Goal: Contribute content: Contribute content

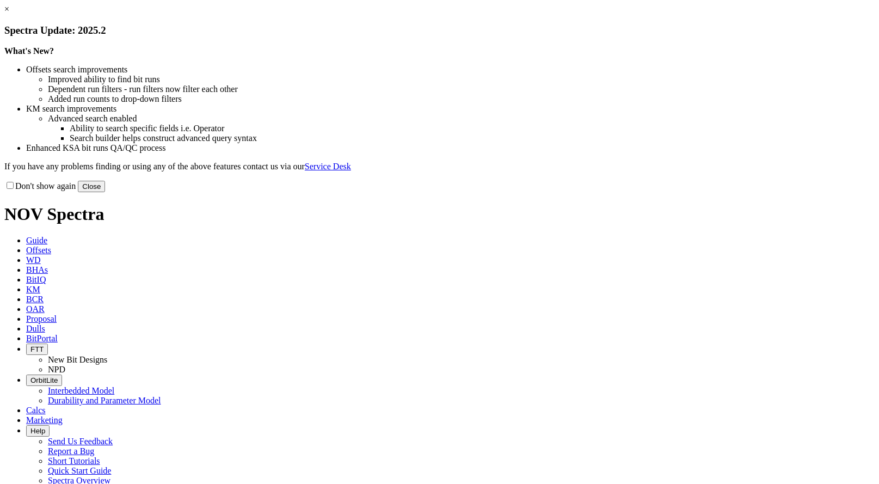
drag, startPoint x: 664, startPoint y: 300, endPoint x: 647, endPoint y: 290, distance: 20.5
click at [105, 192] on button "Close" at bounding box center [91, 186] width 27 height 11
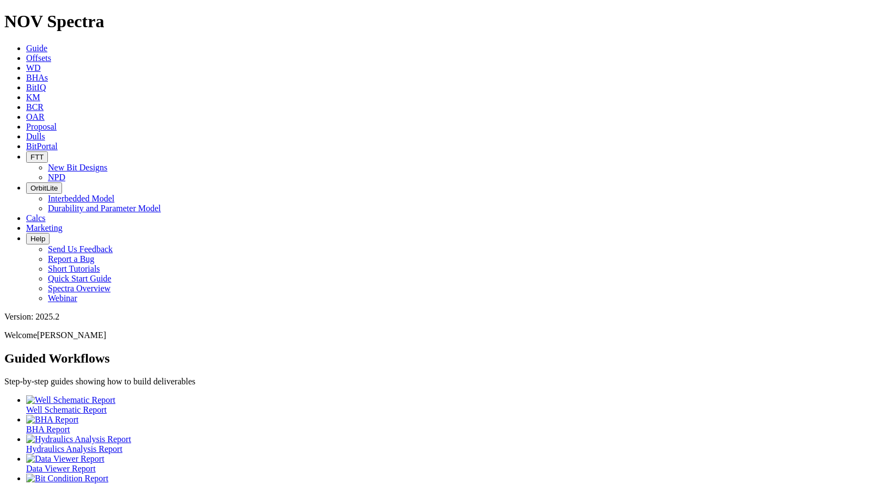
click at [51, 53] on span "Offsets" at bounding box center [38, 57] width 25 height 9
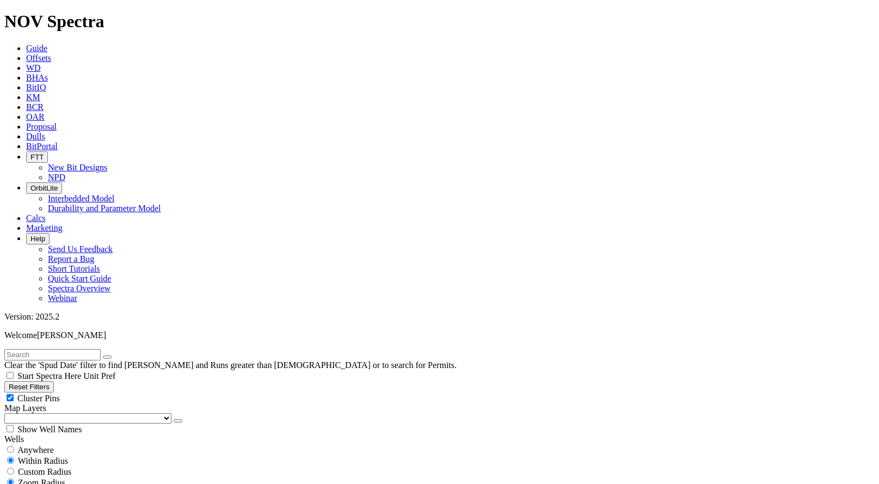
click at [48, 349] on input "text" at bounding box center [52, 354] width 96 height 11
type input "SAWC"
click at [36, 445] on span "Anywhere" at bounding box center [35, 449] width 36 height 9
radio input "true"
radio input "false"
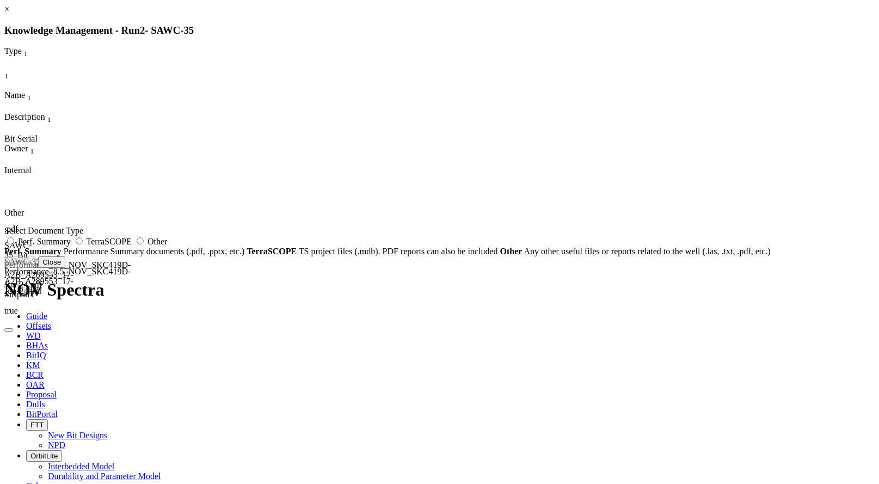
drag, startPoint x: 490, startPoint y: 27, endPoint x: 529, endPoint y: 27, distance: 38.6
click at [490, 27] on h3 "Knowledge Management - Run 2 - SAWC-35" at bounding box center [439, 30] width 870 height 12
click at [9, 14] on link "×" at bounding box center [6, 8] width 5 height 9
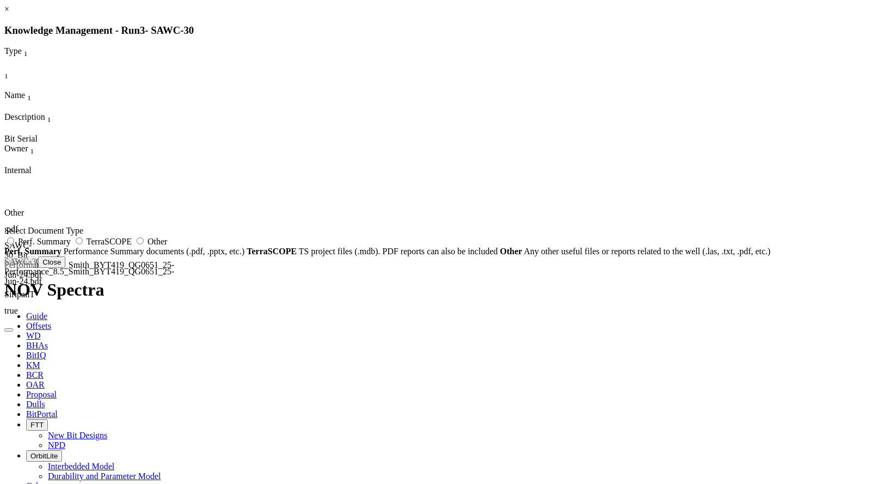
click at [422, 175] on div "Other .pdf SAWC-30_Bit Performance_8.5_Smith_BYT419_QG0651_25-Jun-24.pdf SAWC-3…" at bounding box center [213, 256] width 418 height 163
click at [9, 14] on link "×" at bounding box center [6, 8] width 5 height 9
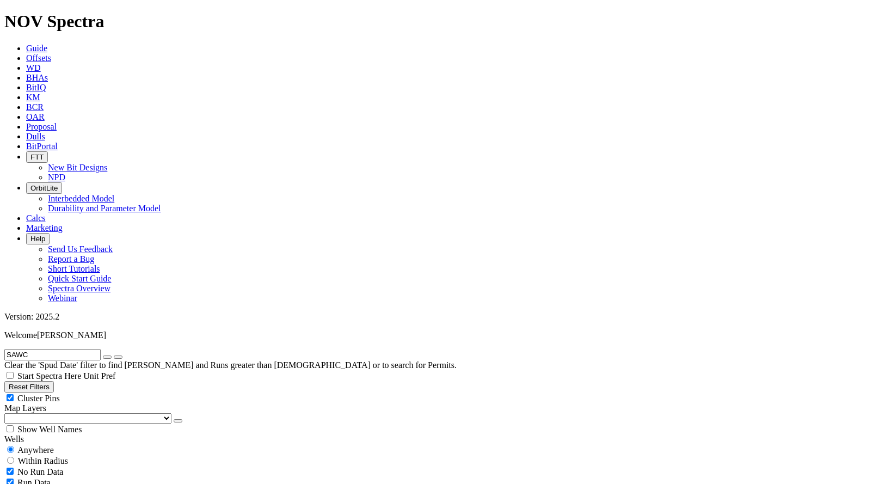
scroll to position [381, 0]
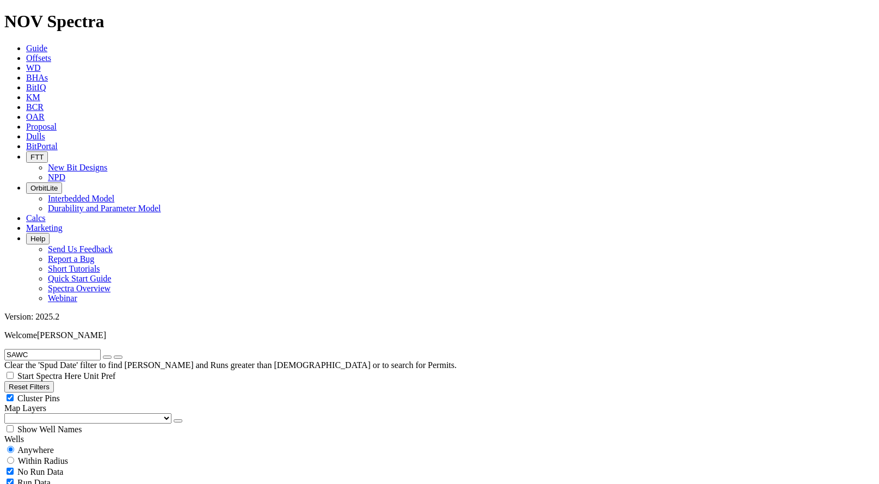
radio input "false"
radio input "true"
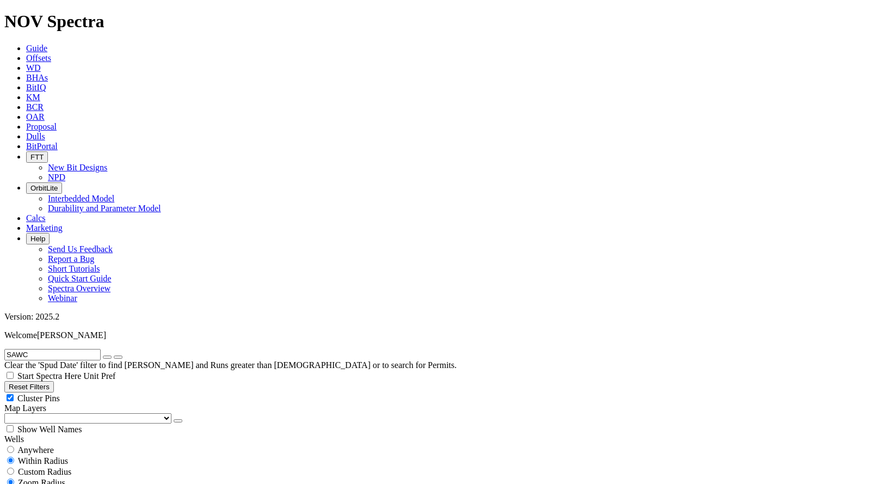
drag, startPoint x: 53, startPoint y: 47, endPoint x: -12, endPoint y: 50, distance: 64.8
type input "ฆ"
type input "SGWC"
click at [54, 445] on span "Anywhere" at bounding box center [35, 449] width 36 height 9
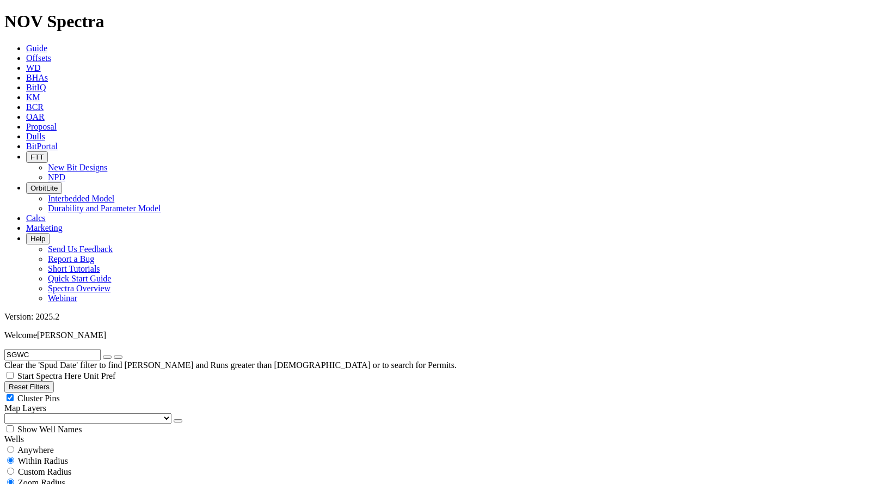
radio input "true"
radio input "false"
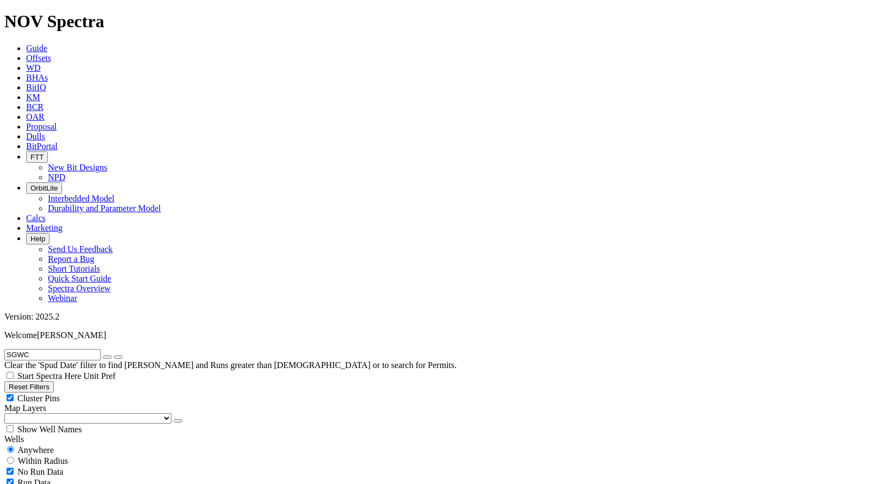
scroll to position [0, 0]
drag, startPoint x: 57, startPoint y: 48, endPoint x: -11, endPoint y: 46, distance: 68.1
click at [114, 355] on button "submit" at bounding box center [118, 356] width 9 height 3
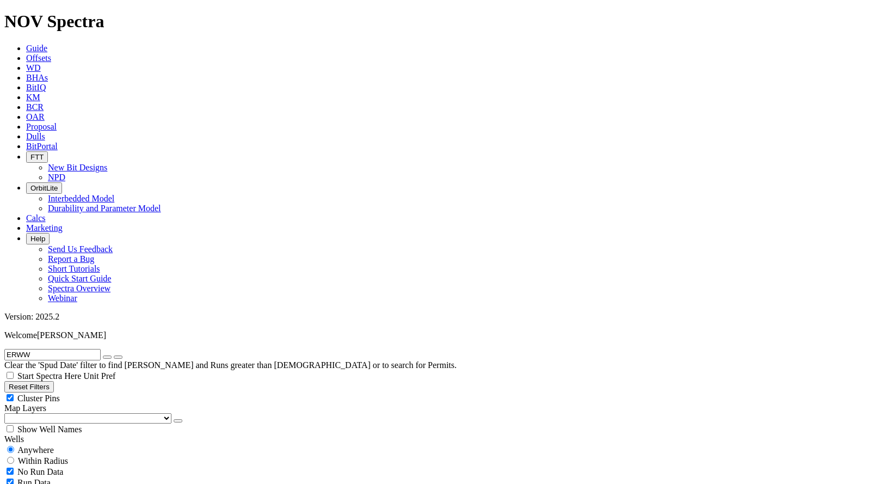
drag, startPoint x: 48, startPoint y: 48, endPoint x: -1, endPoint y: 46, distance: 49.0
click at [114, 355] on button "submit" at bounding box center [118, 356] width 9 height 3
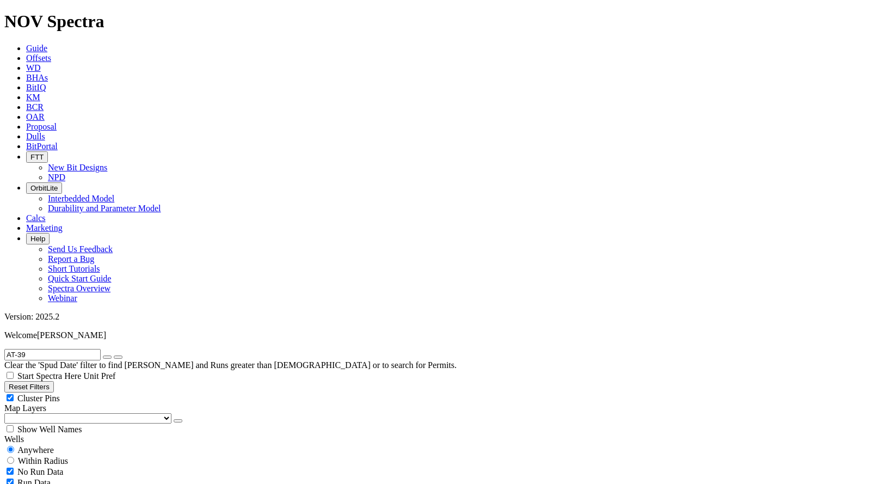
click at [114, 355] on button "submit" at bounding box center [118, 356] width 9 height 3
drag, startPoint x: 58, startPoint y: 47, endPoint x: 26, endPoint y: 48, distance: 32.1
click at [26, 349] on input "AT-39" at bounding box center [52, 354] width 96 height 11
drag, startPoint x: 48, startPoint y: 44, endPoint x: -77, endPoint y: 37, distance: 125.9
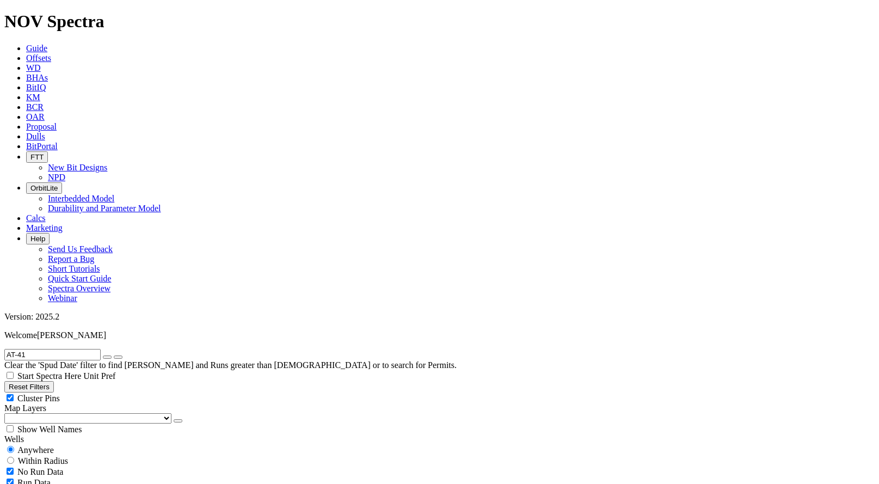
drag, startPoint x: 29, startPoint y: 42, endPoint x: -28, endPoint y: 45, distance: 57.2
type input "AT-39-"
click at [54, 381] on button "Reset Filters" at bounding box center [29, 386] width 50 height 11
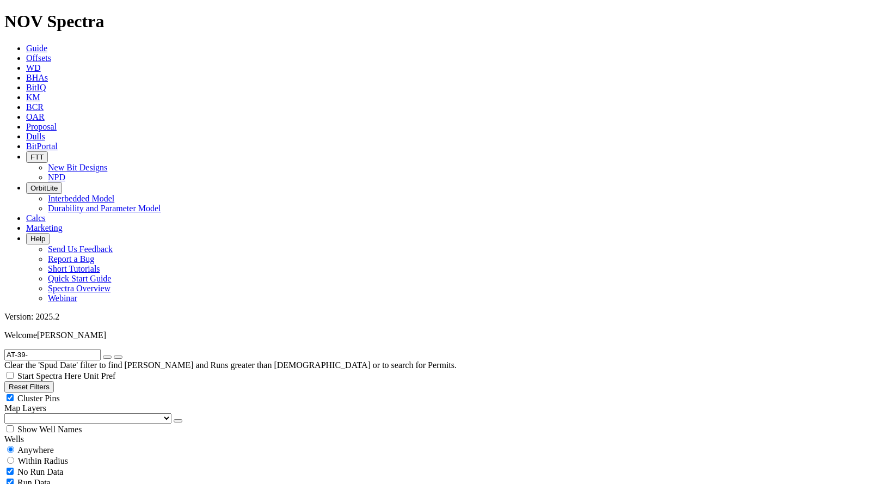
radio input "false"
radio input "true"
click at [33, 445] on span "Anywhere" at bounding box center [35, 449] width 36 height 9
radio input "true"
radio input "false"
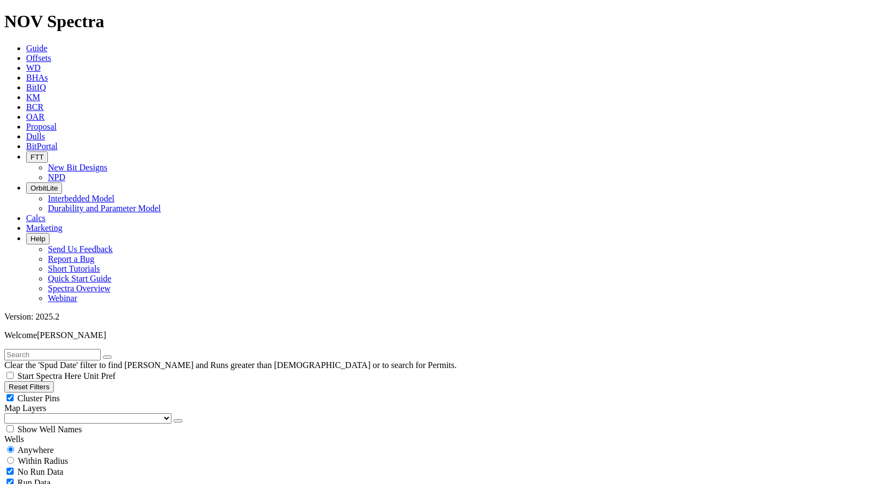
drag, startPoint x: 48, startPoint y: 45, endPoint x: -3, endPoint y: 40, distance: 51.9
type input "KPWK"
click at [114, 355] on button "submit" at bounding box center [118, 356] width 9 height 3
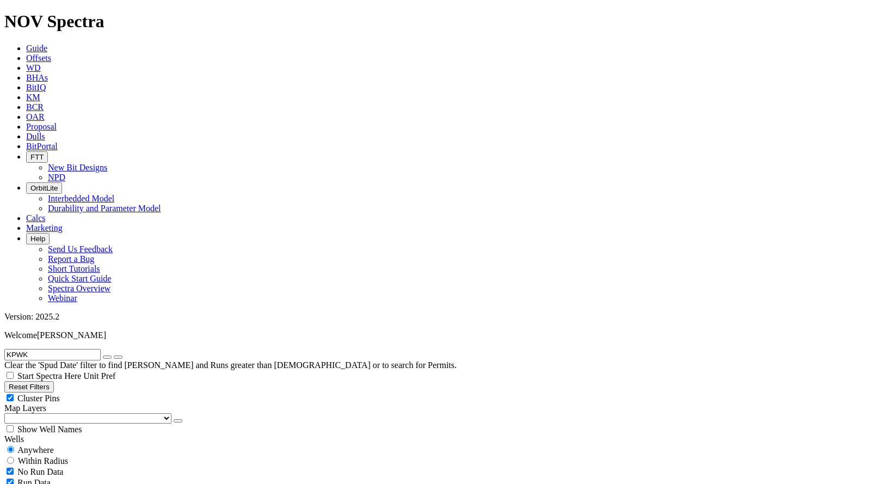
click at [72, 349] on input "KPWK" at bounding box center [52, 354] width 96 height 11
click at [118, 357] on icon "submit" at bounding box center [118, 357] width 0 height 0
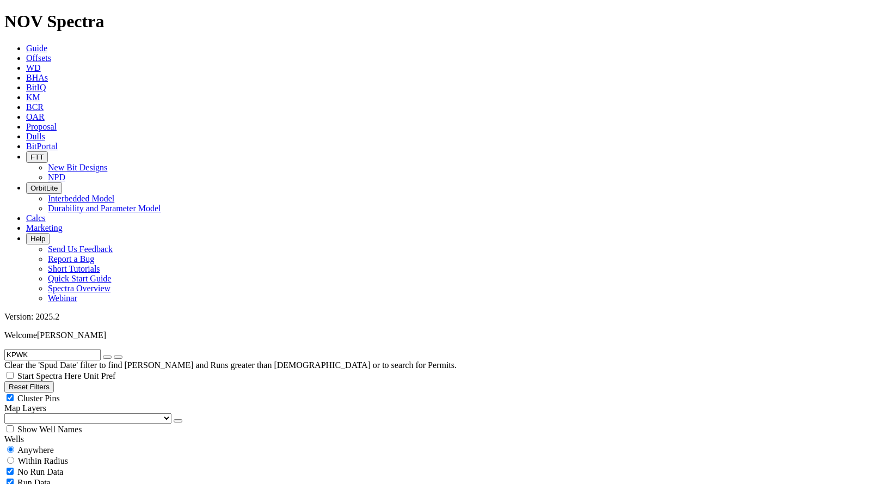
type input "[DATE]"
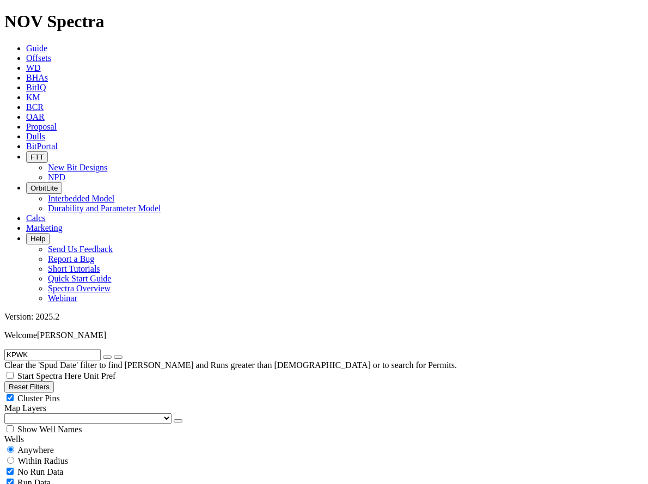
radio input "false"
radio input "true"
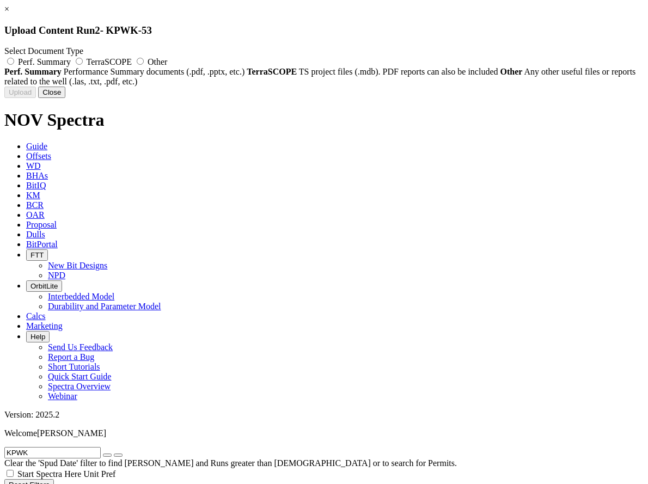
click at [65, 98] on button "Close" at bounding box center [51, 92] width 27 height 11
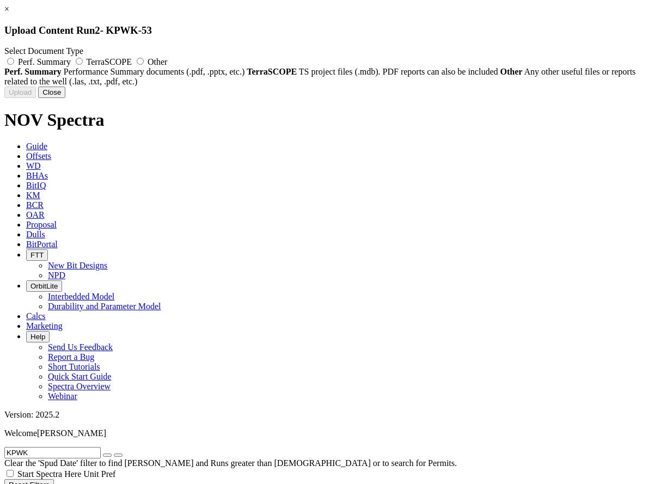
click at [386, 98] on div "Uploading... Newly uploaded documents may take up to 15 minutes to appear in KM…" at bounding box center [323, 92] width 639 height 11
click at [167, 64] on label "Other" at bounding box center [150, 61] width 33 height 9
click at [144, 64] on input "Other" at bounding box center [140, 61] width 7 height 7
radio input "true"
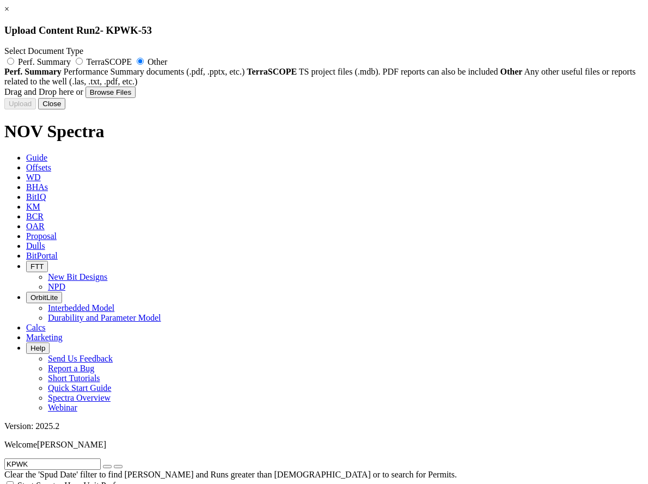
drag, startPoint x: 446, startPoint y: 186, endPoint x: 453, endPoint y: 175, distance: 12.5
click at [446, 98] on div "Drag and Drop here or Browse Files Filename Description Internal Only" at bounding box center [323, 92] width 639 height 11
click at [518, 29] on h3 "Upload Content Run 2 - KPWK-53" at bounding box center [323, 30] width 639 height 12
click at [9, 14] on link "×" at bounding box center [6, 8] width 5 height 9
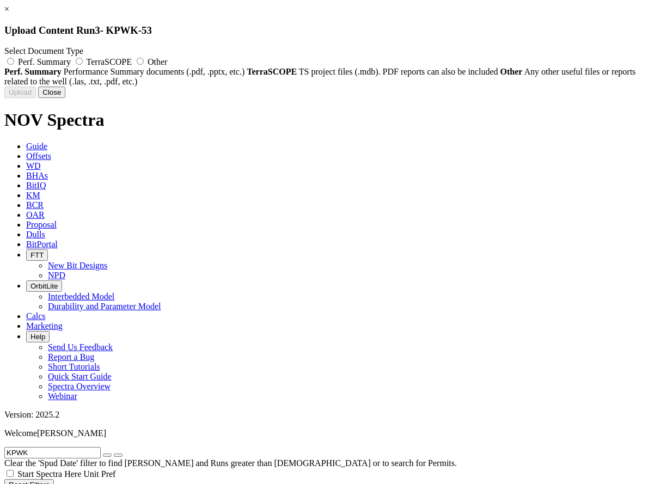
click at [167, 59] on label "Other" at bounding box center [150, 61] width 33 height 9
click at [144, 59] on input "Other" at bounding box center [140, 61] width 7 height 7
radio input "true"
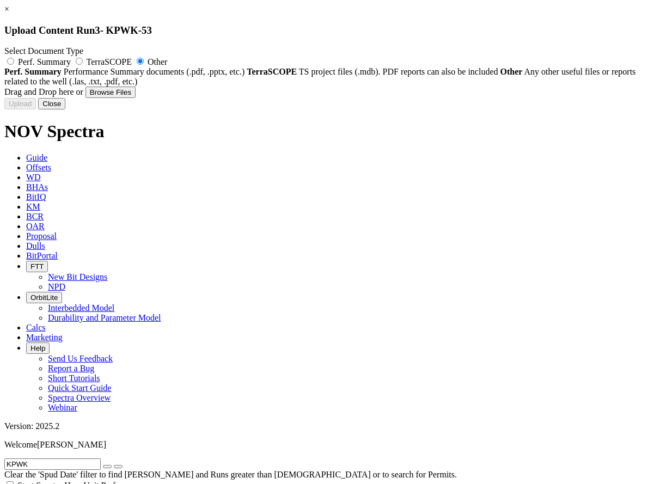
type input "BHA Performance report well KPWK-53 Run#300.pdf"
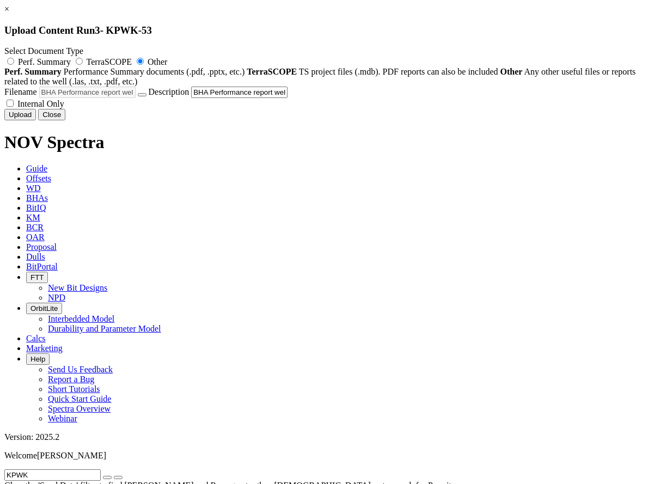
click at [64, 108] on span "Internal Only" at bounding box center [40, 103] width 47 height 9
click at [14, 107] on input "Internal Only" at bounding box center [10, 103] width 7 height 7
checkbox input "true"
click at [36, 120] on button "Upload" at bounding box center [20, 114] width 32 height 11
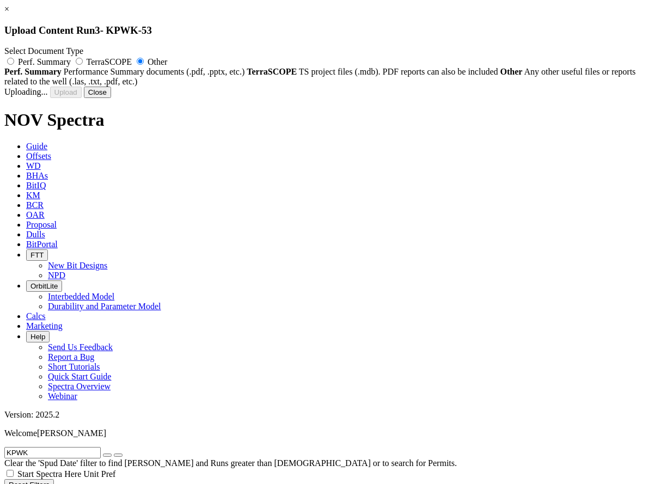
radio input "false"
checkbox input "false"
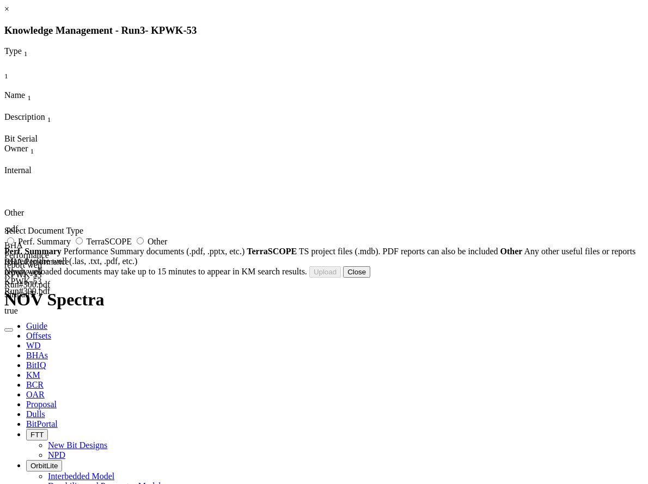
click at [167, 246] on span "Other" at bounding box center [157, 241] width 20 height 9
click at [144, 244] on input "Other" at bounding box center [140, 240] width 7 height 7
radio input "true"
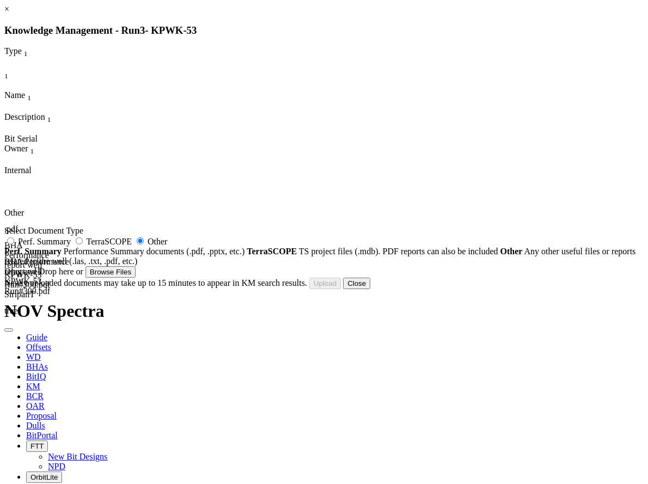
type input "KPWK-53_BHA#3_6.125in_5in Motor TC PWD BHA (Final).pdf"
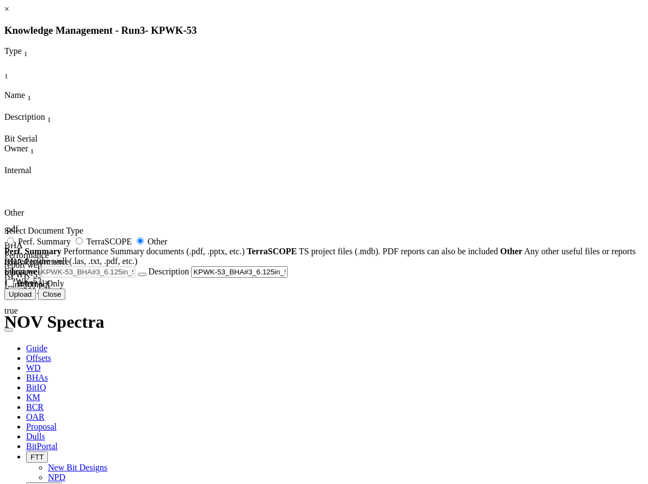
click at [64, 288] on span "Internal Only" at bounding box center [40, 283] width 47 height 9
click at [14, 286] on input "Internal Only" at bounding box center [10, 282] width 7 height 7
checkbox input "true"
click at [36, 300] on button "Upload" at bounding box center [20, 293] width 32 height 11
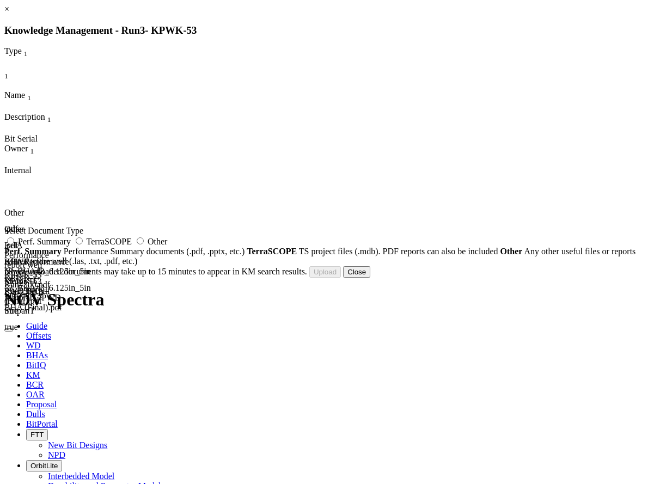
click at [486, 258] on div "Select Document Type Perf. Summary TerraSCOPE Other Perf. Summary Performance S…" at bounding box center [323, 246] width 639 height 40
click at [167, 246] on label "Other" at bounding box center [150, 241] width 33 height 9
click at [144, 244] on input "Other" at bounding box center [140, 240] width 7 height 7
radio input "true"
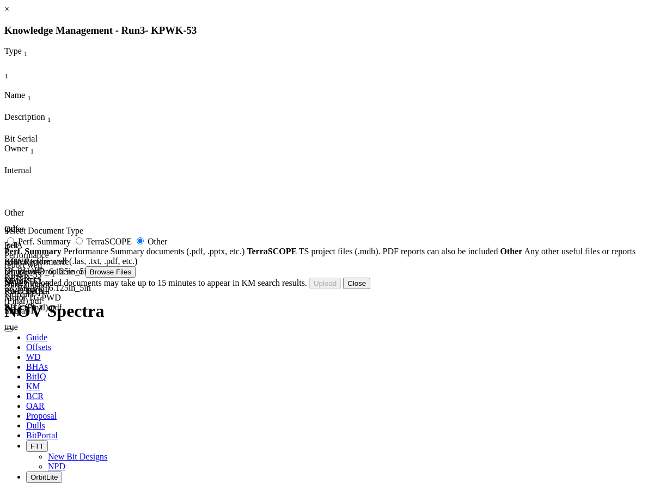
type input "KPWK-53_BHA#3 Bit performance.pdf"
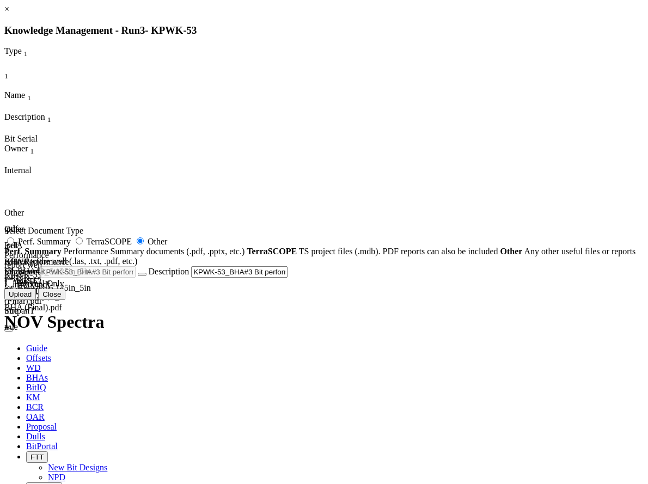
click at [64, 288] on span "Internal Only" at bounding box center [40, 283] width 47 height 9
click at [14, 286] on input "Internal Only" at bounding box center [10, 282] width 7 height 7
checkbox input "true"
click at [36, 300] on button "Upload" at bounding box center [20, 293] width 32 height 11
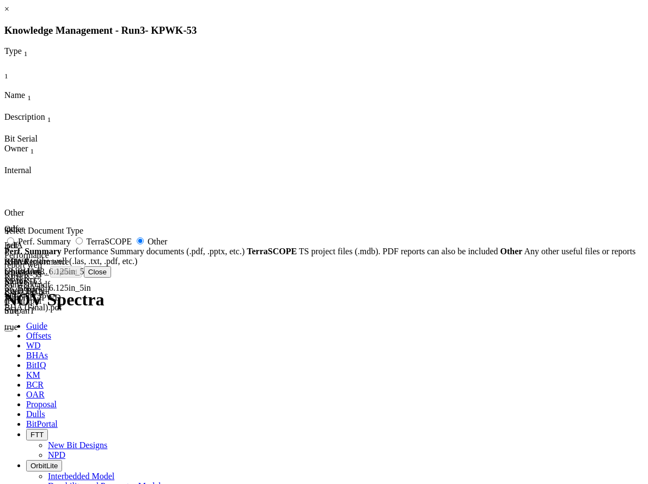
radio input "false"
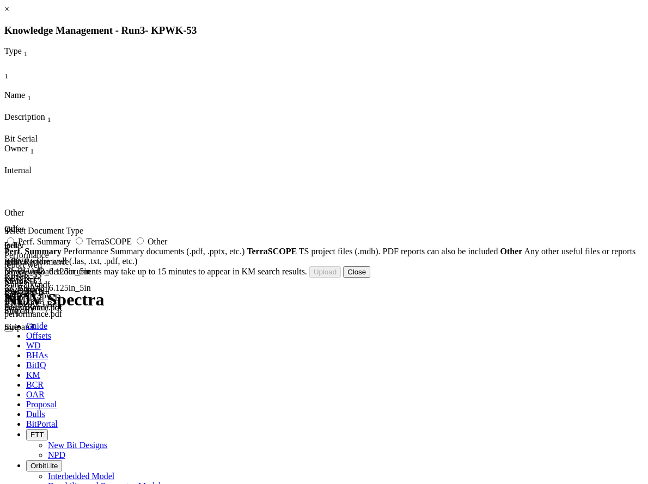
click at [370, 278] on button "Close" at bounding box center [356, 271] width 27 height 11
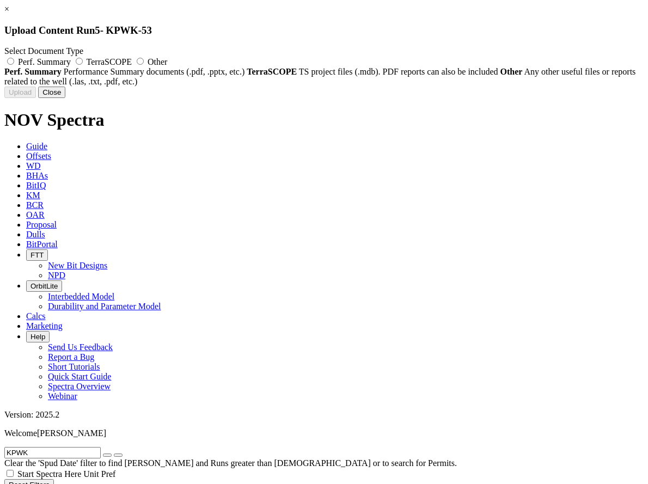
click at [167, 65] on label "Other" at bounding box center [150, 61] width 33 height 9
click at [144, 65] on input "Other" at bounding box center [140, 61] width 7 height 7
radio input "true"
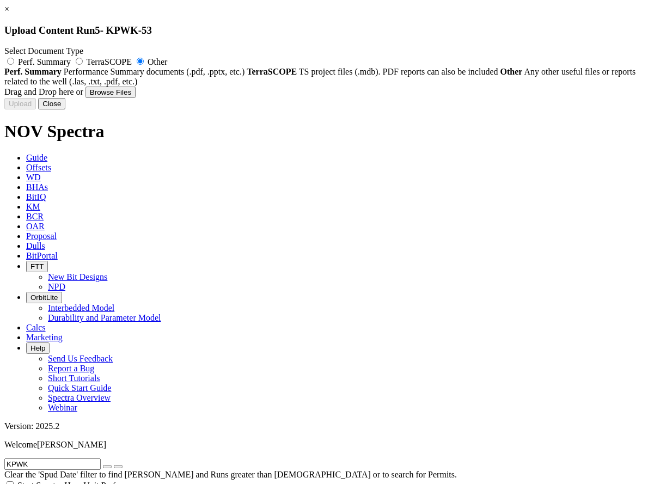
type input "KPWK-53_BHA#4_6.125in_AGS TC PWD [SECURITY_DATA] (Final).pdf"
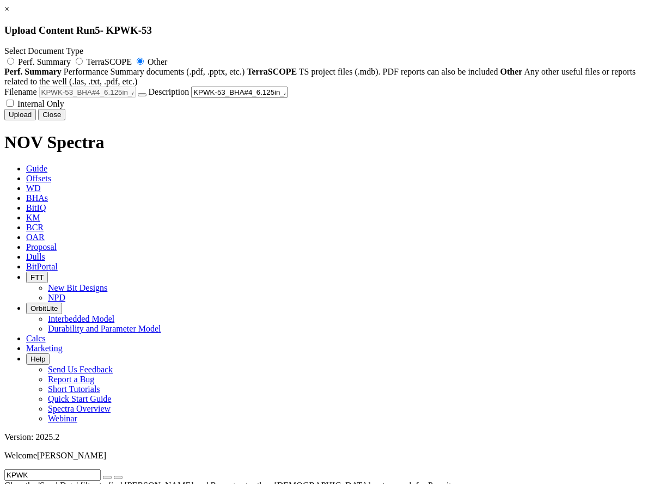
click at [64, 108] on span "Internal Only" at bounding box center [40, 103] width 47 height 9
click at [14, 107] on input "Internal Only" at bounding box center [10, 103] width 7 height 7
checkbox input "true"
click at [36, 120] on button "Upload" at bounding box center [20, 114] width 32 height 11
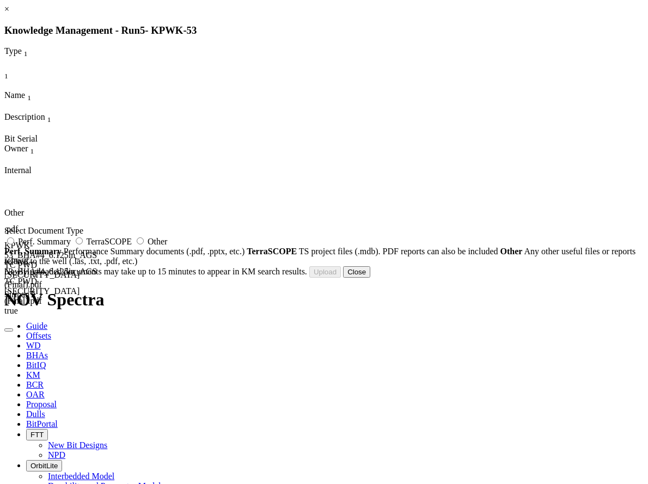
click at [167, 246] on span "Other" at bounding box center [157, 241] width 20 height 9
click at [144, 244] on input "Other" at bounding box center [140, 240] width 7 height 7
radio input "true"
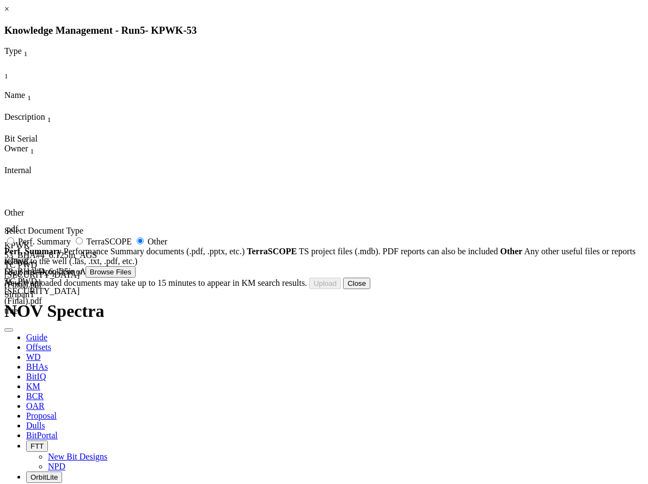
type input "BHA Performance report well KPWK-53 Run#400.pdf"
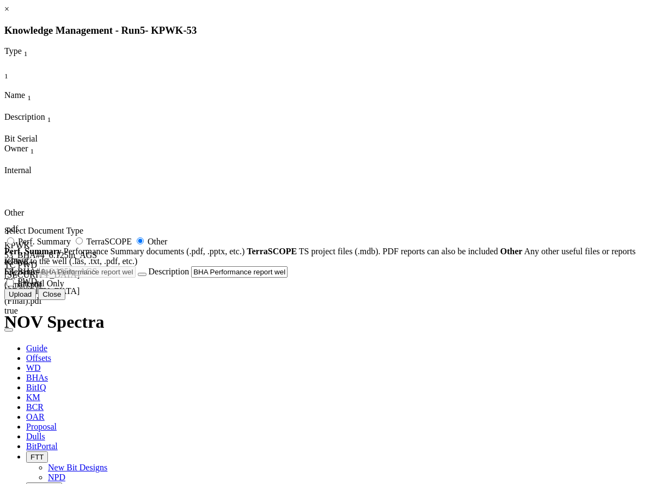
click at [64, 288] on span "Internal Only" at bounding box center [40, 283] width 47 height 9
click at [14, 286] on input "Internal Only" at bounding box center [10, 282] width 7 height 7
checkbox input "true"
click at [36, 300] on button "Upload" at bounding box center [20, 293] width 32 height 11
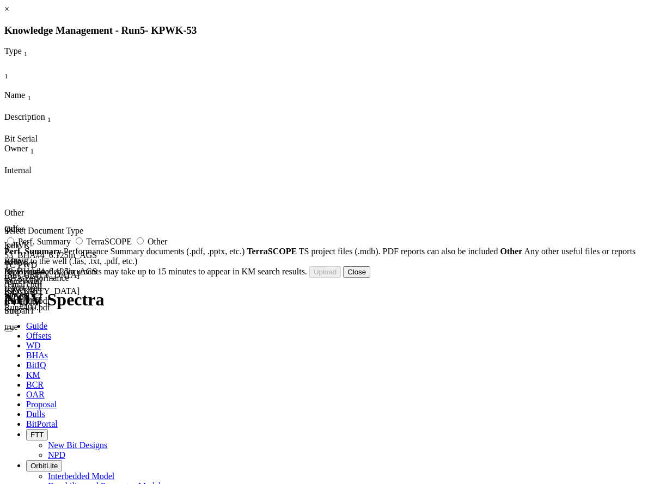
click at [167, 243] on label "Other" at bounding box center [150, 241] width 33 height 9
click at [144, 243] on input "Other" at bounding box center [140, 240] width 7 height 7
radio input "true"
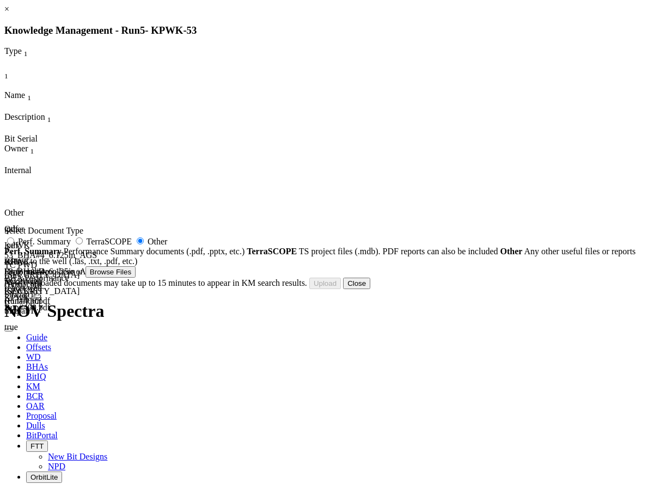
type input "KPWK-53_BHA#4_Bit performance.pdf"
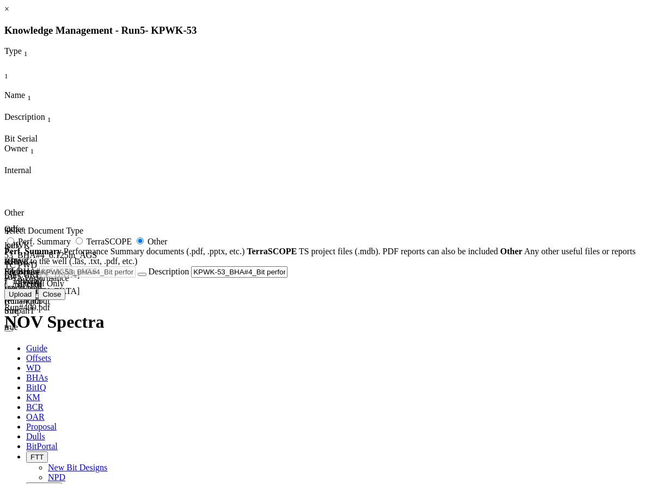
click at [64, 288] on span "Internal Only" at bounding box center [40, 283] width 47 height 9
click at [14, 286] on input "Internal Only" at bounding box center [10, 282] width 7 height 7
checkbox input "true"
click at [36, 300] on button "Upload" at bounding box center [20, 293] width 32 height 11
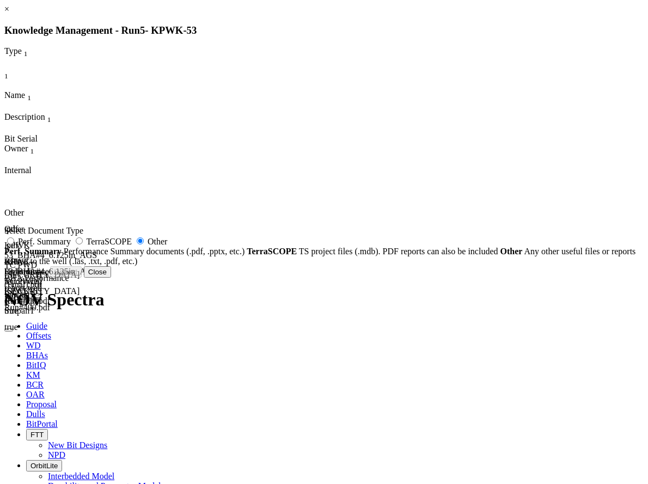
radio input "false"
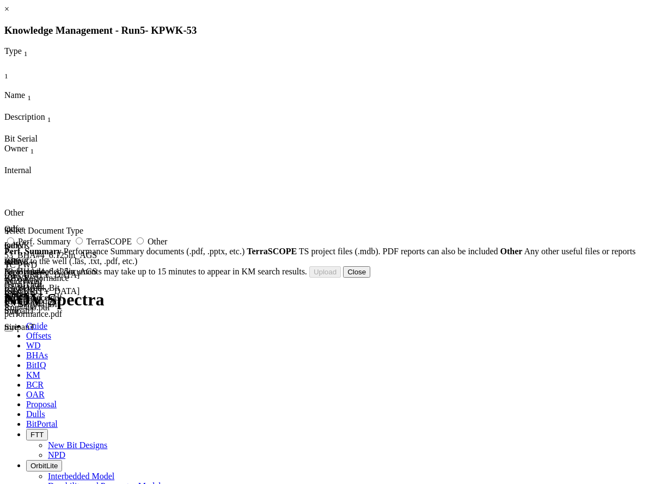
click at [370, 278] on button "Close" at bounding box center [356, 271] width 27 height 11
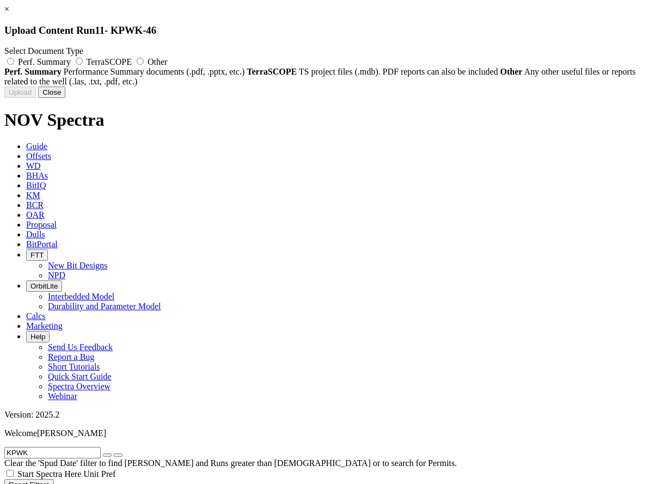
click at [167, 59] on span "Other" at bounding box center [157, 61] width 20 height 9
click at [144, 59] on input "Other" at bounding box center [140, 61] width 7 height 7
radio input "true"
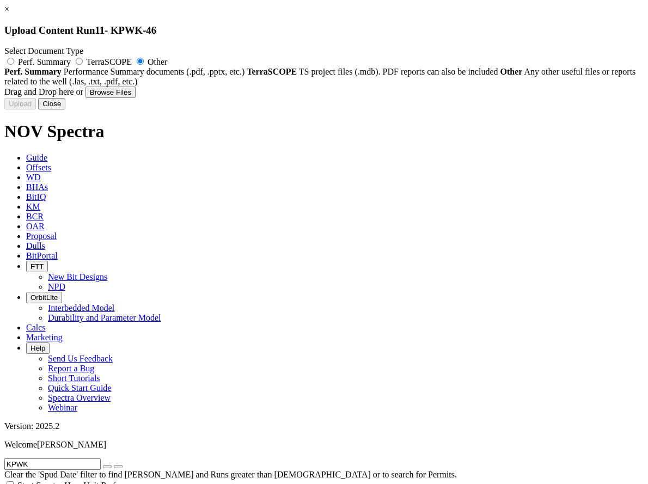
type input "Rig ED2_ 6.125 in Bit Performance Report Well KPWK-46 motor.pdf"
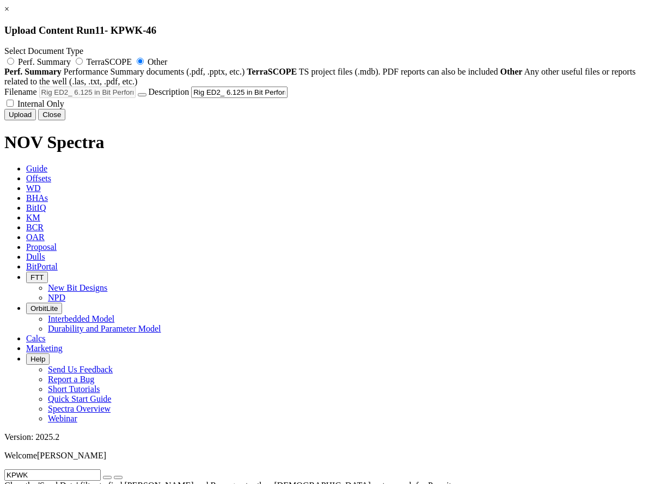
click at [64, 108] on span "Internal Only" at bounding box center [40, 103] width 47 height 9
click at [14, 107] on input "Internal Only" at bounding box center [10, 103] width 7 height 7
checkbox input "true"
click at [36, 120] on button "Upload" at bounding box center [20, 114] width 32 height 11
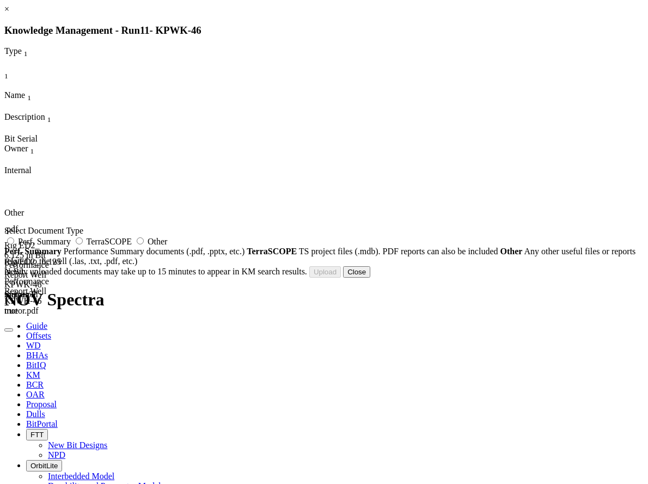
click at [167, 245] on label "Other" at bounding box center [150, 241] width 33 height 9
click at [144, 244] on input "Other" at bounding box center [140, 240] width 7 height 7
radio input "true"
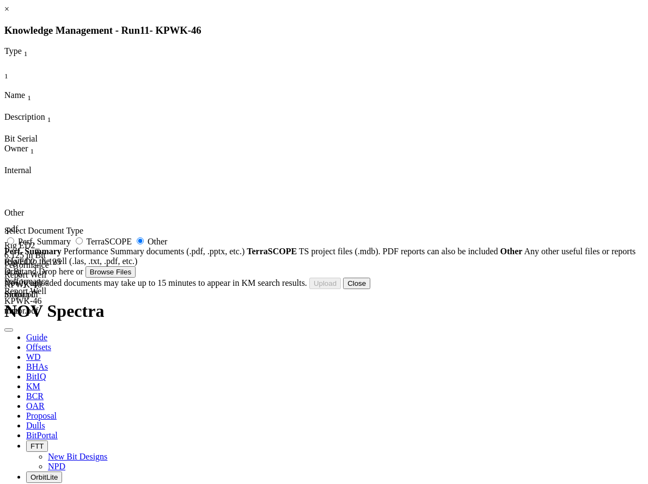
type input "KPWK-46_BHA#3_6.125in_5in Motor TC PWD BHA (Final).pdf"
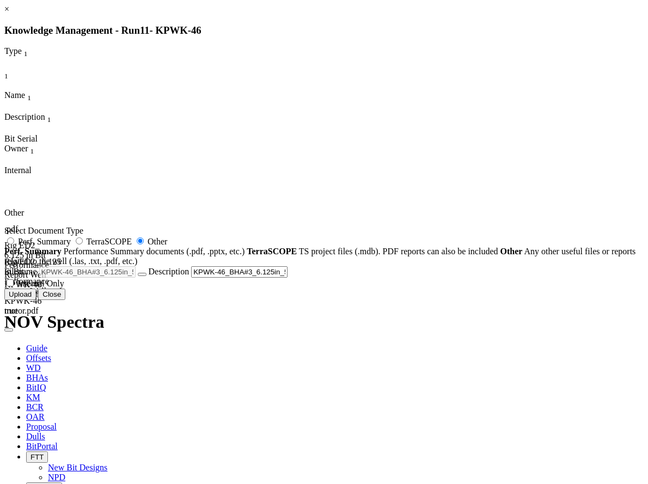
click at [64, 288] on span "Internal Only" at bounding box center [40, 283] width 47 height 9
click at [14, 286] on input "Internal Only" at bounding box center [10, 282] width 7 height 7
checkbox input "true"
click at [36, 300] on button "Upload" at bounding box center [20, 293] width 32 height 11
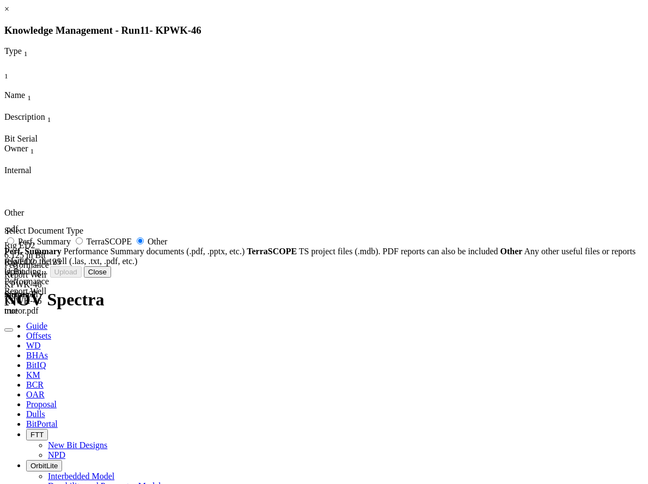
radio input "false"
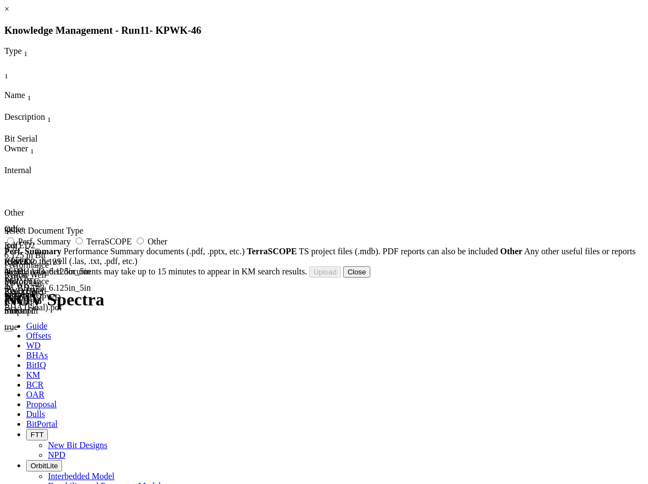
click at [370, 278] on button "Close" at bounding box center [356, 271] width 27 height 11
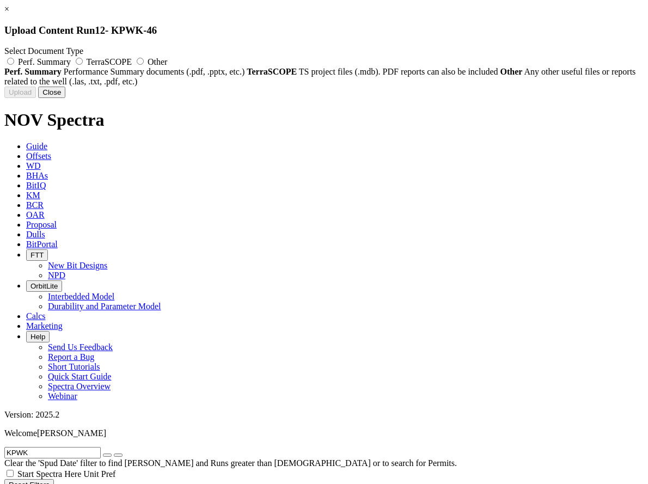
click at [167, 58] on label "Other" at bounding box center [150, 61] width 33 height 9
click at [144, 58] on input "Other" at bounding box center [140, 61] width 7 height 7
radio input "true"
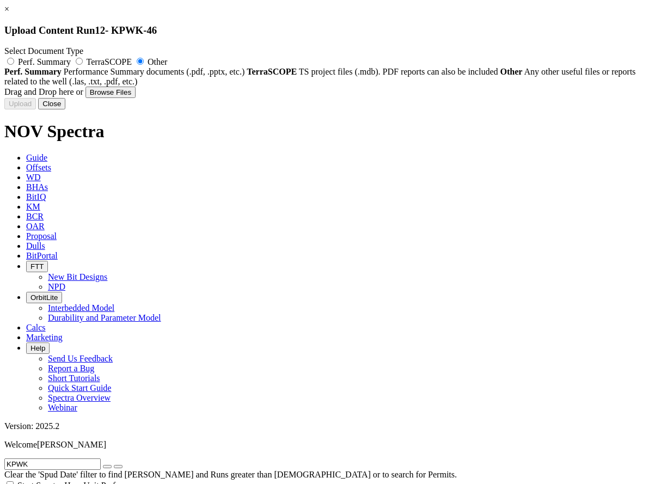
type input "BHA Performance report well KPWK-46 Run#400.pdf"
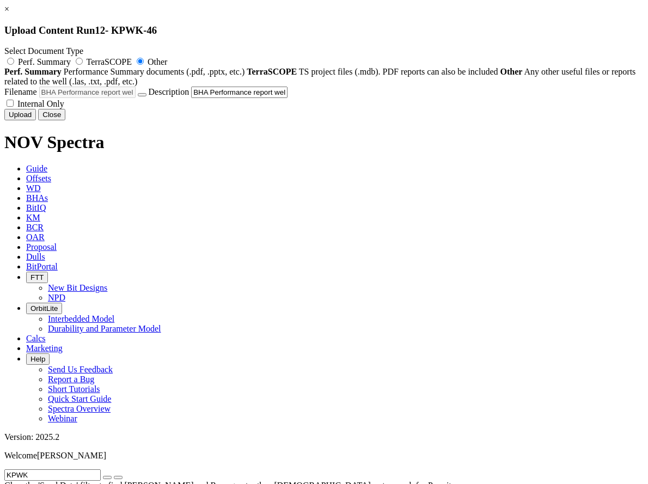
click at [64, 108] on span "Internal Only" at bounding box center [40, 103] width 47 height 9
click at [14, 107] on input "Internal Only" at bounding box center [10, 103] width 7 height 7
checkbox input "true"
click at [36, 120] on button "Upload" at bounding box center [20, 114] width 32 height 11
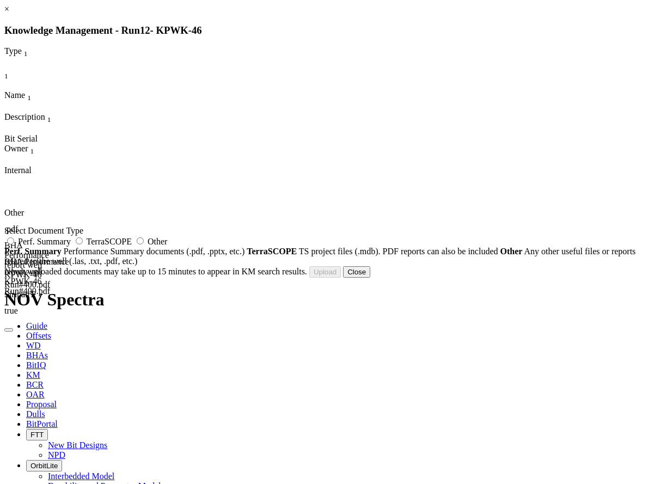
click at [167, 246] on span "Other" at bounding box center [157, 241] width 20 height 9
click at [144, 244] on input "Other" at bounding box center [140, 240] width 7 height 7
radio input "true"
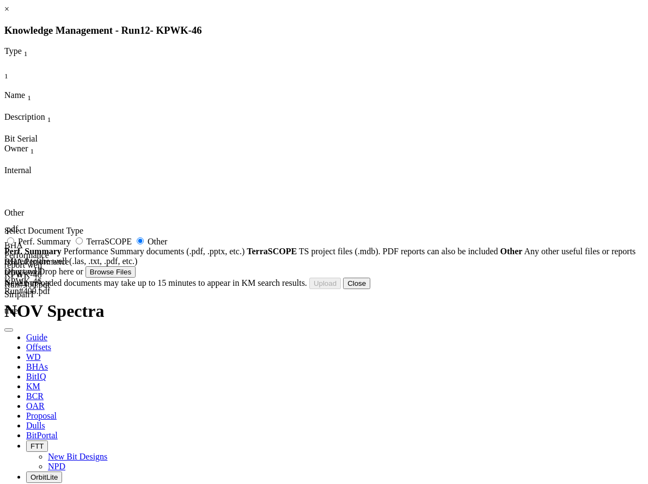
type input "KPWK-46_BHA#4_6.125in_5in Motor TC PWD BHA (Final).pdf"
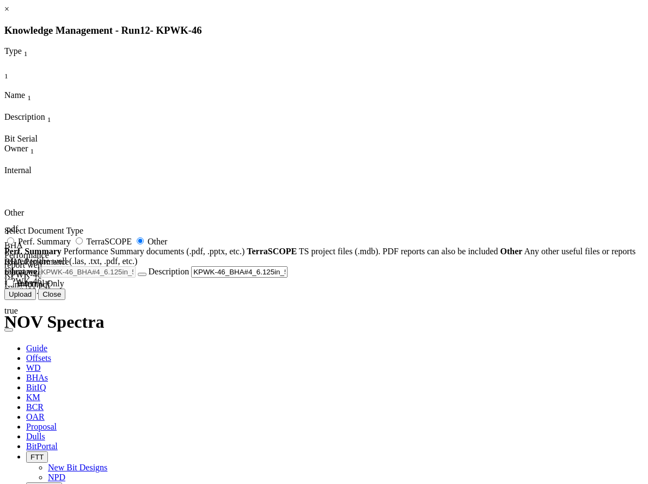
click at [64, 288] on label "Internal Only" at bounding box center [34, 283] width 60 height 9
click at [14, 286] on input "Internal Only" at bounding box center [10, 282] width 7 height 7
checkbox input "true"
click at [36, 300] on button "Upload" at bounding box center [20, 293] width 32 height 11
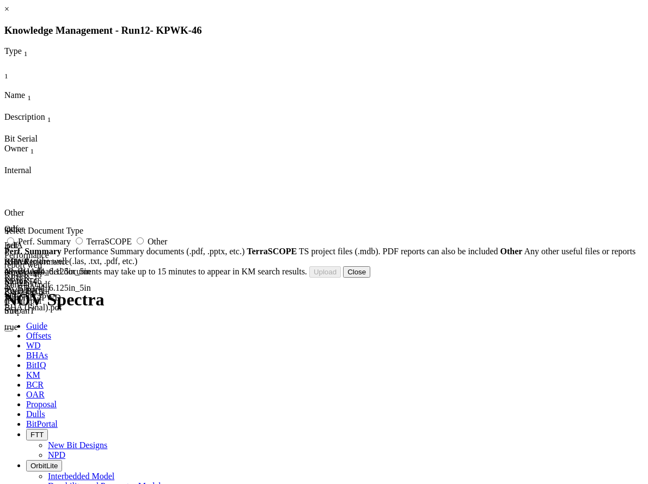
click at [167, 246] on label "Other" at bounding box center [150, 241] width 33 height 9
click at [144, 244] on input "Other" at bounding box center [140, 240] width 7 height 7
radio input "true"
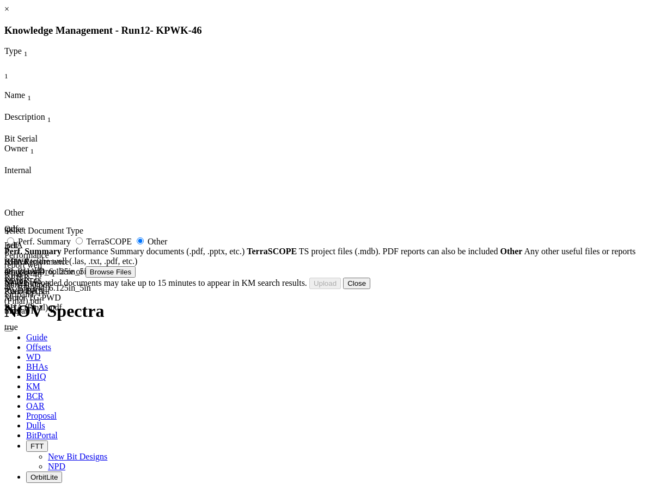
type input "Bit photo BHA-4_6.125in section KPWK-46.pdf"
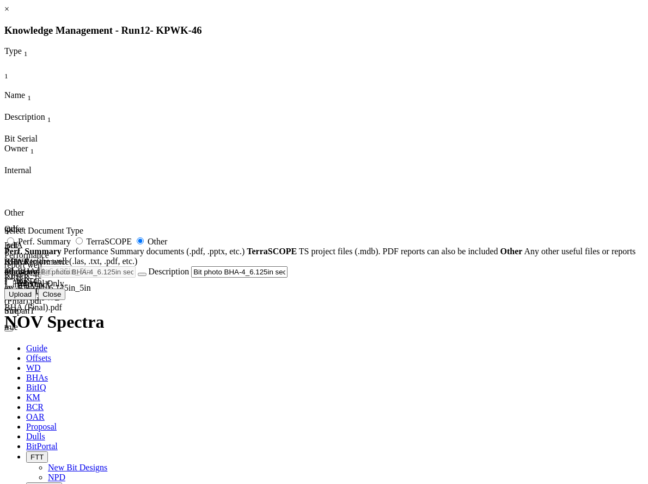
click at [64, 288] on span "Internal Only" at bounding box center [40, 283] width 47 height 9
click at [14, 286] on input "Internal Only" at bounding box center [10, 282] width 7 height 7
checkbox input "true"
click at [36, 300] on button "Upload" at bounding box center [20, 293] width 32 height 11
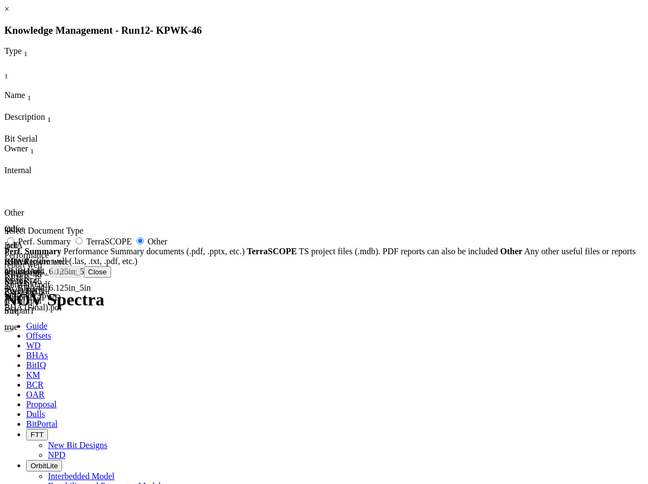
radio input "false"
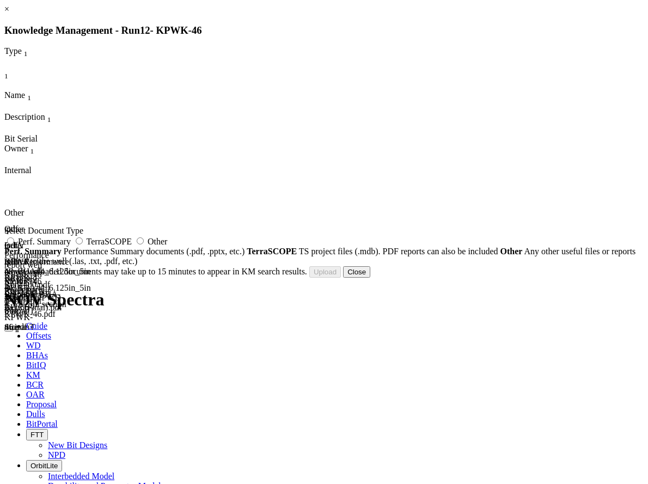
click at [370, 278] on button "Close" at bounding box center [356, 271] width 27 height 11
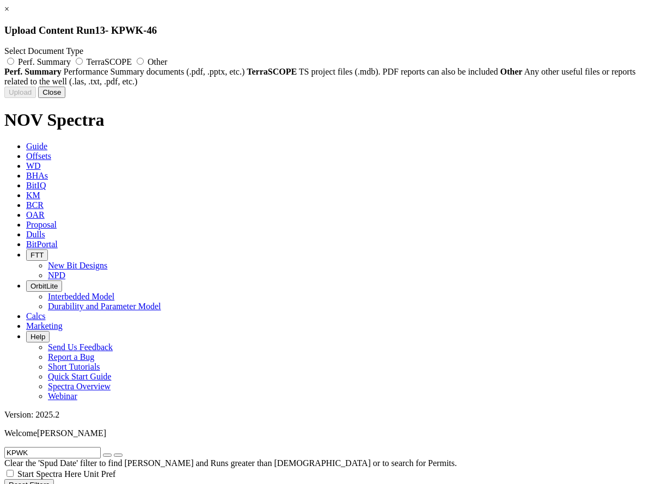
click at [167, 61] on span "Other" at bounding box center [157, 61] width 20 height 9
click at [144, 61] on input "Other" at bounding box center [140, 61] width 7 height 7
radio input "true"
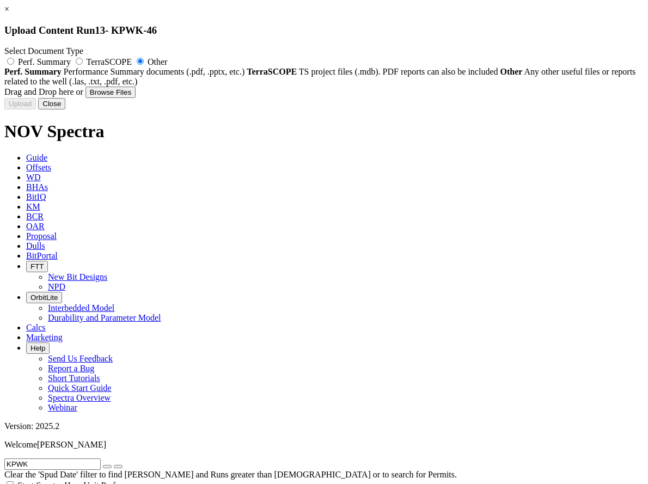
type input "BHA Performance report well KPWK-46 Run#500.pdf"
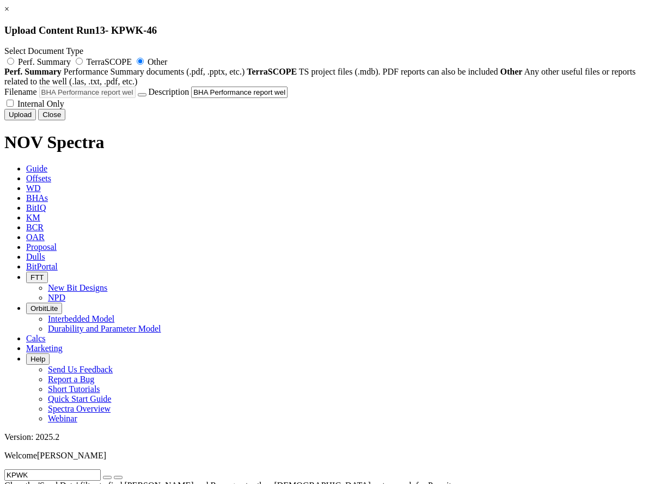
click at [64, 108] on span "Internal Only" at bounding box center [40, 103] width 47 height 9
click at [14, 107] on input "Internal Only" at bounding box center [10, 103] width 7 height 7
checkbox input "true"
click at [36, 120] on button "Upload" at bounding box center [20, 114] width 32 height 11
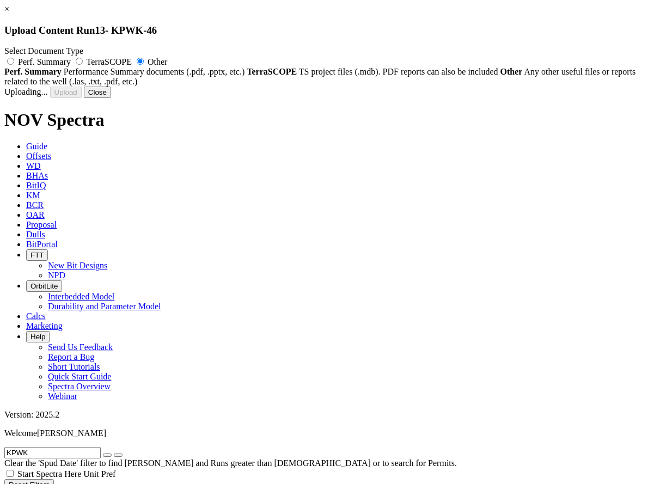
radio input "false"
checkbox input "false"
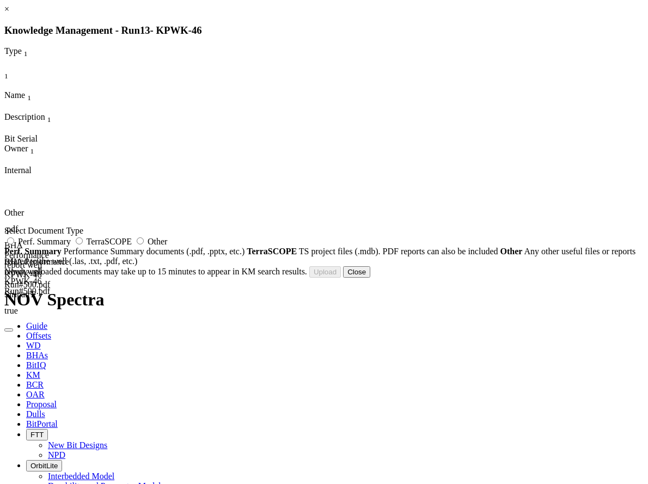
click at [167, 246] on label "Other" at bounding box center [150, 241] width 33 height 9
click at [144, 244] on input "Other" at bounding box center [140, 240] width 7 height 7
radio input "true"
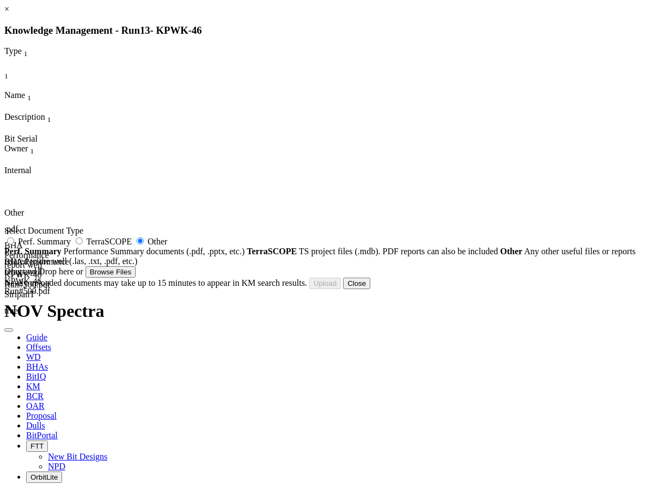
type input "KWPK-46- BHA#5_AGSPR_325028_10483755.pdf"
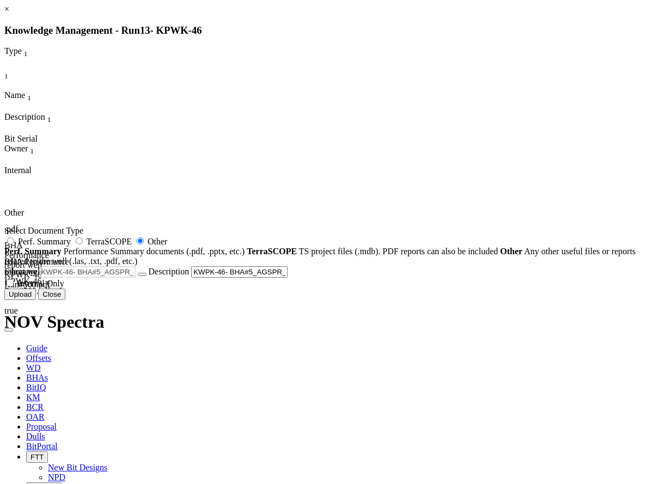
click at [64, 288] on label "Internal Only" at bounding box center [34, 283] width 60 height 9
click at [14, 286] on input "Internal Only" at bounding box center [10, 282] width 7 height 7
checkbox input "true"
click at [36, 300] on button "Upload" at bounding box center [20, 293] width 32 height 11
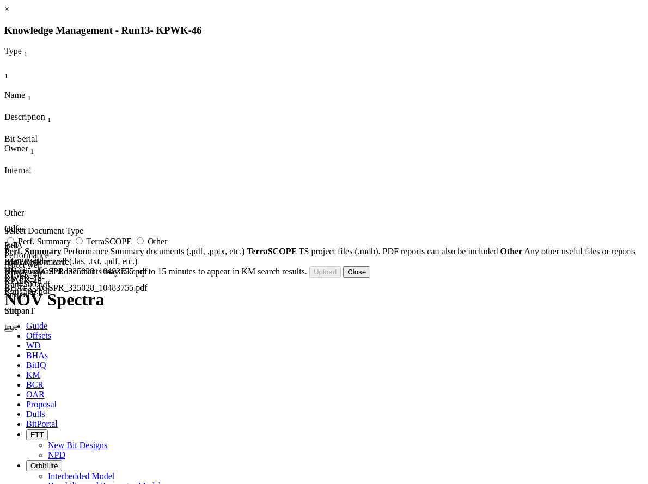
click at [167, 246] on label "Other" at bounding box center [150, 241] width 33 height 9
click at [144, 244] on input "Other" at bounding box center [140, 240] width 7 height 7
radio input "true"
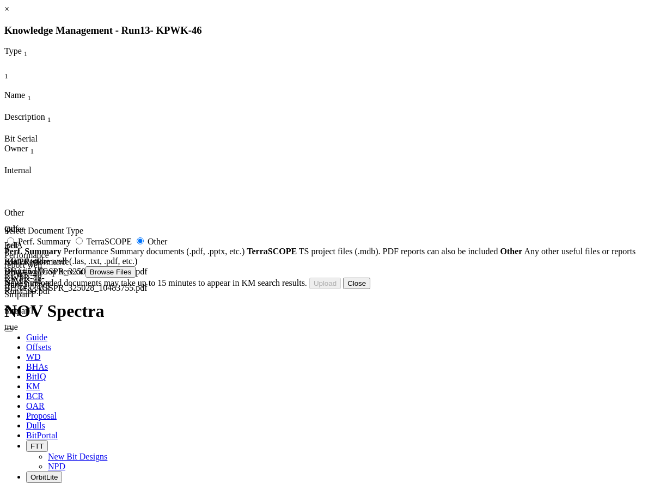
type input "KPWK-46 BHA5 bitphoto.pdf"
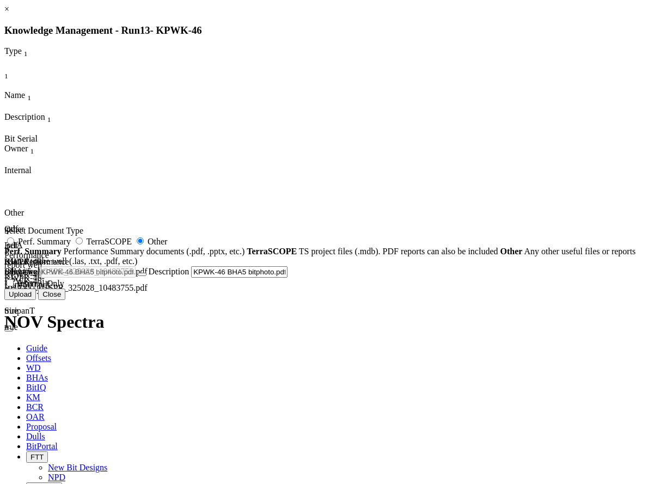
click at [64, 288] on label "Internal Only" at bounding box center [34, 283] width 60 height 9
click at [14, 286] on input "Internal Only" at bounding box center [10, 282] width 7 height 7
checkbox input "true"
click at [36, 300] on button "Upload" at bounding box center [20, 293] width 32 height 11
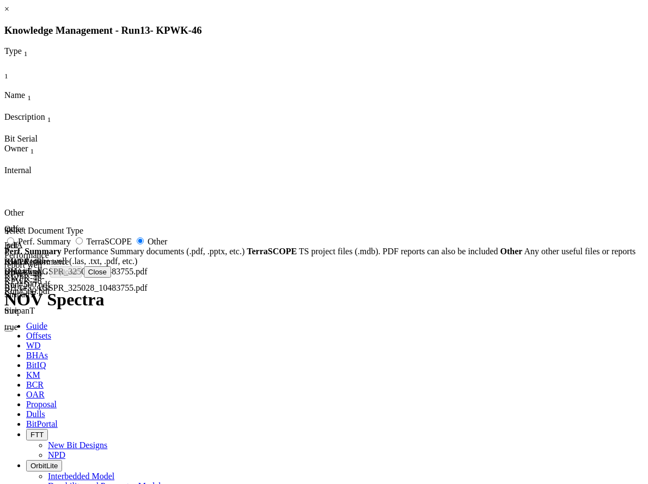
radio input "false"
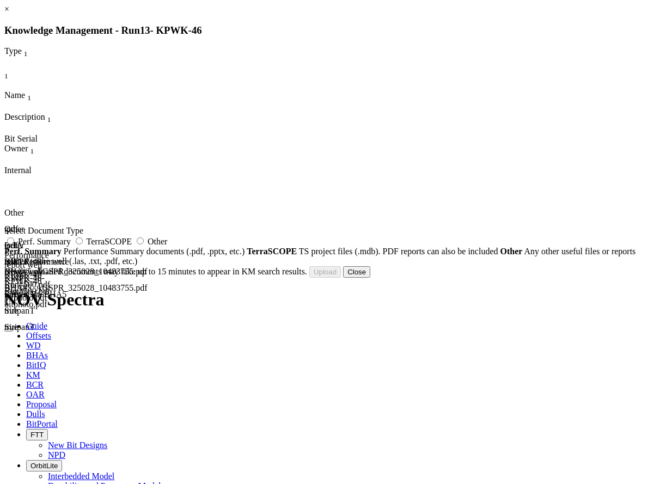
click at [370, 278] on button "Close" at bounding box center [356, 271] width 27 height 11
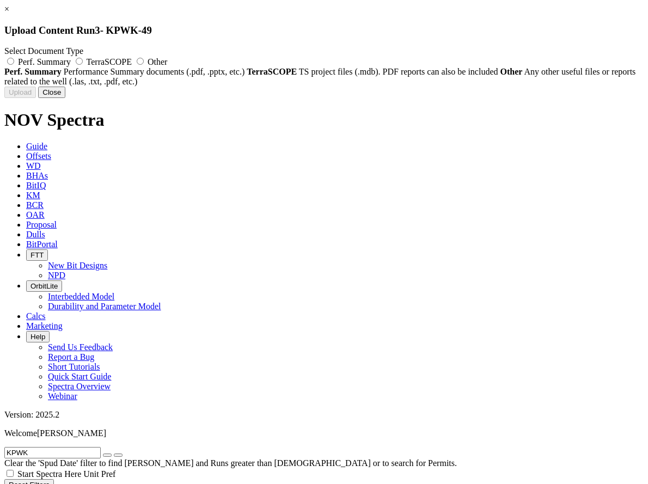
click at [167, 61] on label "Other" at bounding box center [150, 61] width 33 height 9
click at [144, 61] on input "Other" at bounding box center [140, 61] width 7 height 7
radio input "true"
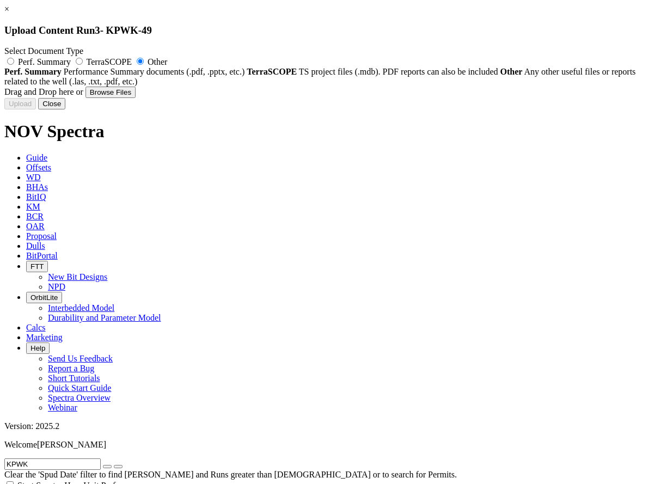
type input "KWPK-49- BHA#3_5 in MPR_500-113_10841810.pdf"
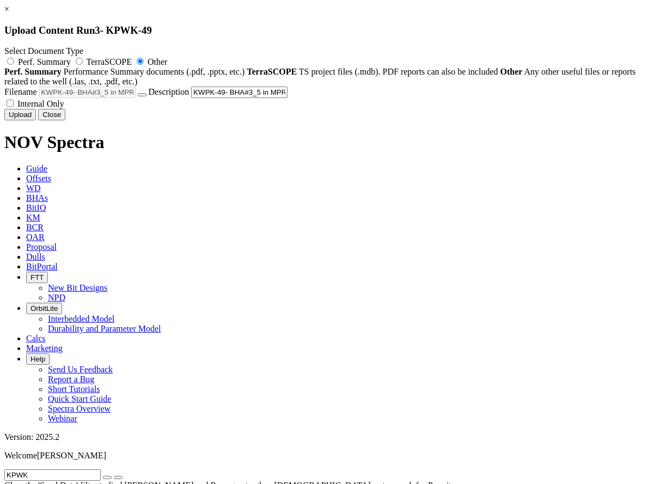
click at [64, 108] on span "Internal Only" at bounding box center [40, 103] width 47 height 9
click at [14, 107] on input "Internal Only" at bounding box center [10, 103] width 7 height 7
checkbox input "true"
click at [36, 120] on button "Upload" at bounding box center [20, 114] width 32 height 11
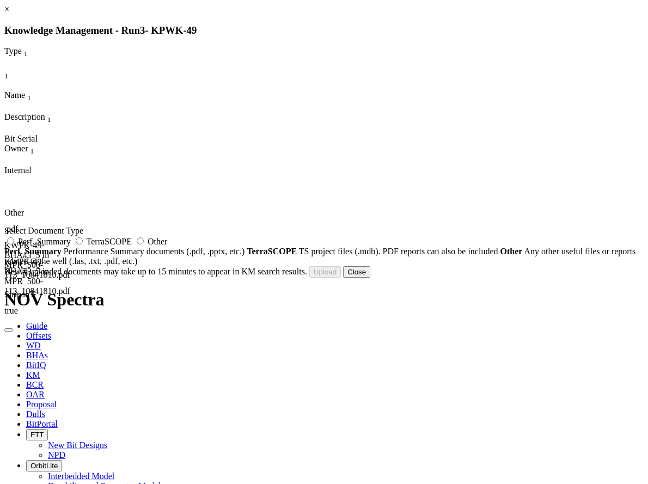
click at [167, 246] on label "Other" at bounding box center [150, 241] width 33 height 9
click at [144, 244] on input "Other" at bounding box center [140, 240] width 7 height 7
radio input "true"
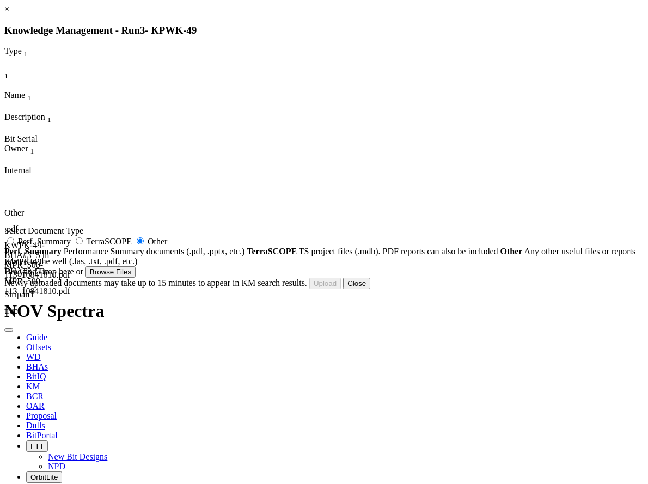
type input "KPWK-49_BHA#3_6.125in_5in Motor TC PWD BHA (Final).pdf"
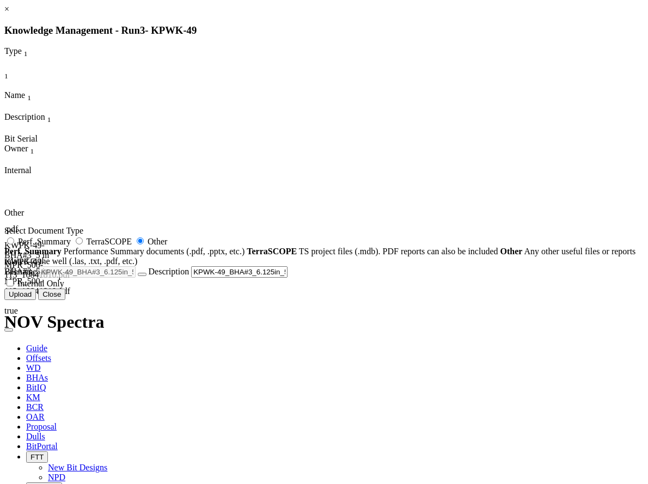
click at [64, 288] on span "Internal Only" at bounding box center [40, 283] width 47 height 9
click at [14, 286] on input "Internal Only" at bounding box center [10, 282] width 7 height 7
checkbox input "true"
click at [36, 300] on button "Upload" at bounding box center [20, 293] width 32 height 11
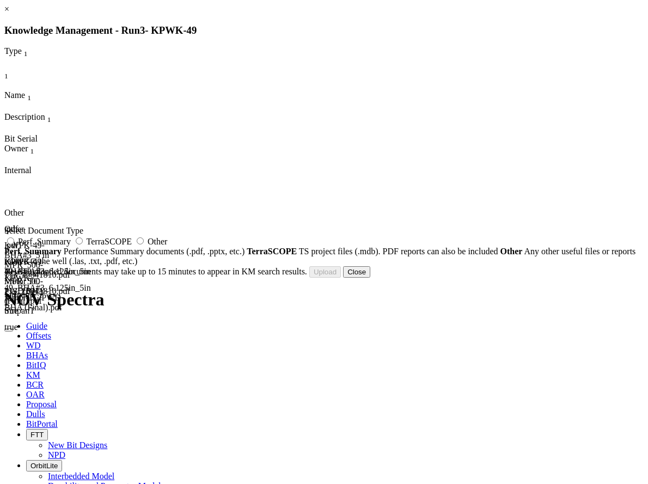
click at [167, 246] on label "Other" at bounding box center [150, 241] width 33 height 9
click at [144, 244] on input "Other" at bounding box center [140, 240] width 7 height 7
radio input "true"
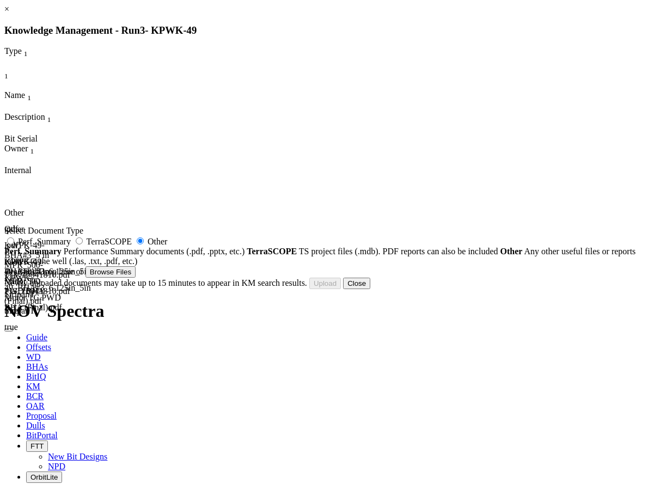
type input "KPWK-49_BHA#3_Bit performance.pdf"
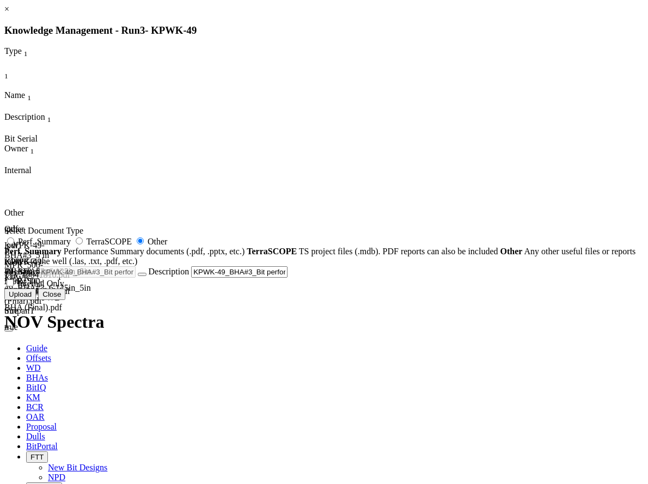
click at [64, 288] on span "Internal Only" at bounding box center [40, 283] width 47 height 9
click at [14, 286] on input "Internal Only" at bounding box center [10, 282] width 7 height 7
checkbox input "true"
click at [36, 300] on button "Upload" at bounding box center [20, 293] width 32 height 11
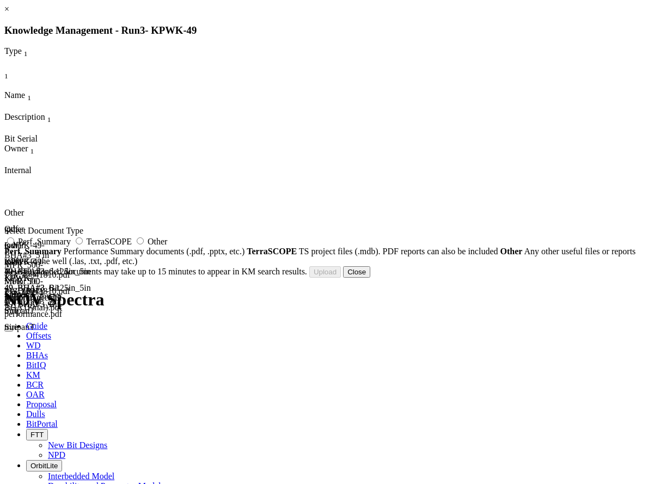
click at [167, 246] on label "Other" at bounding box center [150, 241] width 33 height 9
click at [144, 244] on input "Other" at bounding box center [140, 240] width 7 height 7
radio input "true"
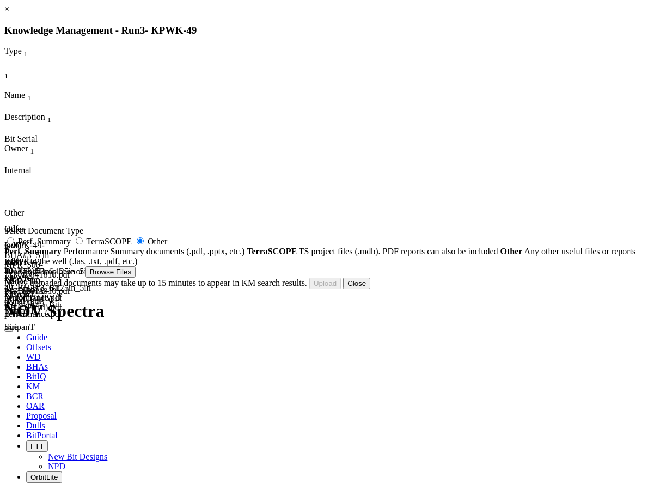
type input "BHA Performance report well KPWK-49 Run#300.pdf"
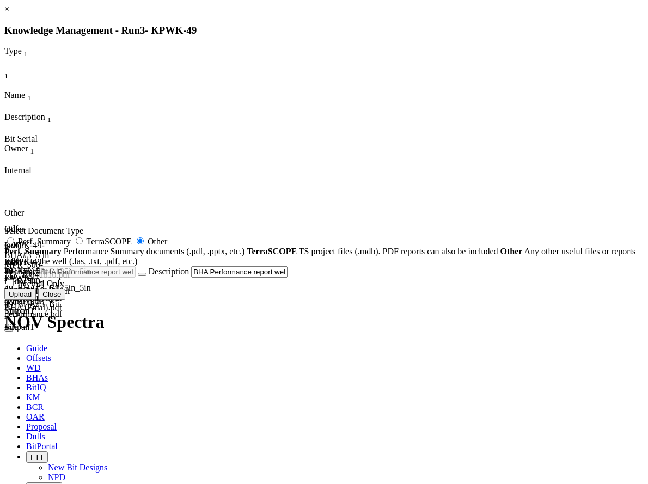
click at [64, 288] on span "Internal Only" at bounding box center [40, 283] width 47 height 9
click at [14, 286] on input "Internal Only" at bounding box center [10, 282] width 7 height 7
checkbox input "true"
click at [36, 300] on button "Upload" at bounding box center [20, 293] width 32 height 11
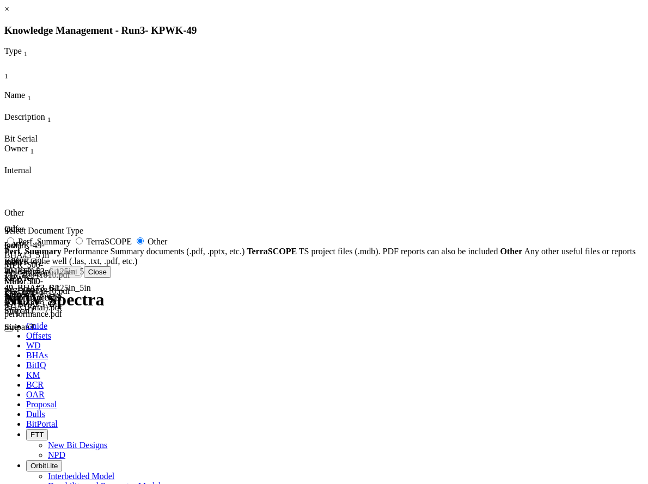
radio input "false"
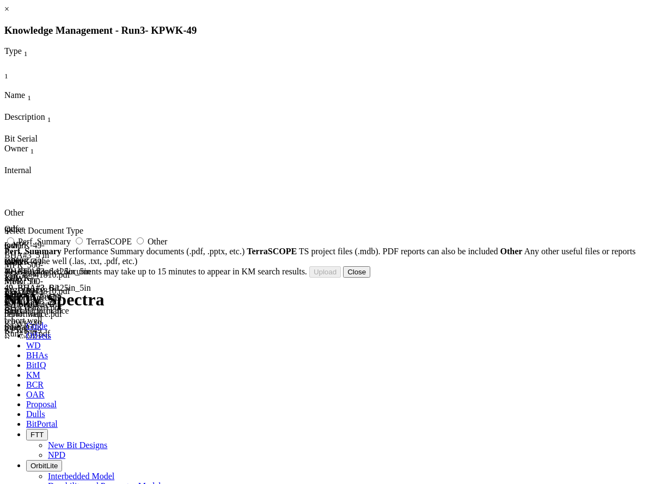
click at [370, 278] on button "Close" at bounding box center [356, 271] width 27 height 11
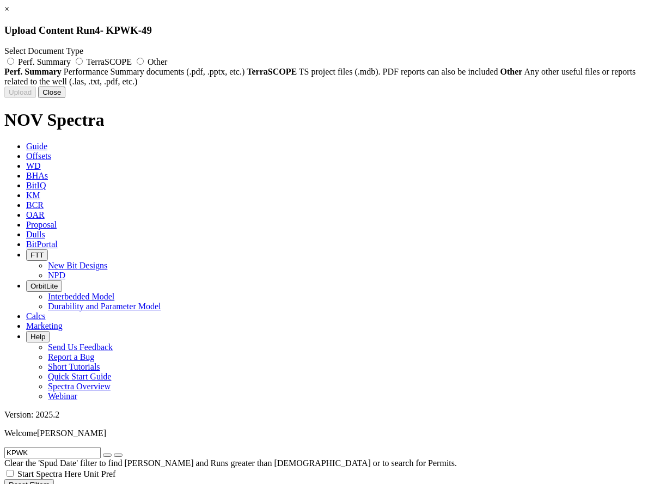
click at [167, 66] on span "Other" at bounding box center [157, 61] width 20 height 9
click at [144, 65] on input "Other" at bounding box center [140, 61] width 7 height 7
radio input "true"
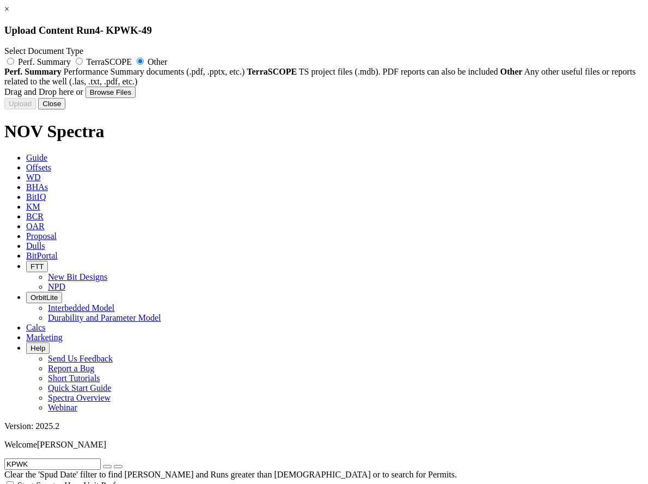
type input "BHA Performance report well KPWK-49 Run#400.pdf"
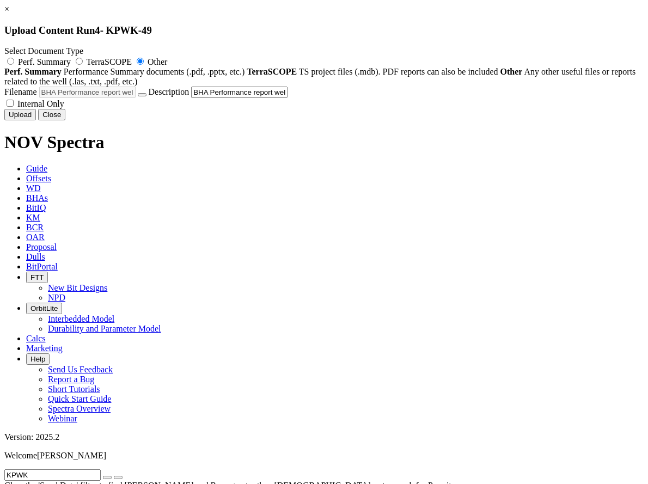
click at [64, 108] on label "Internal Only" at bounding box center [34, 103] width 60 height 9
click at [14, 107] on input "Internal Only" at bounding box center [10, 103] width 7 height 7
checkbox input "true"
click at [36, 120] on button "Upload" at bounding box center [20, 114] width 32 height 11
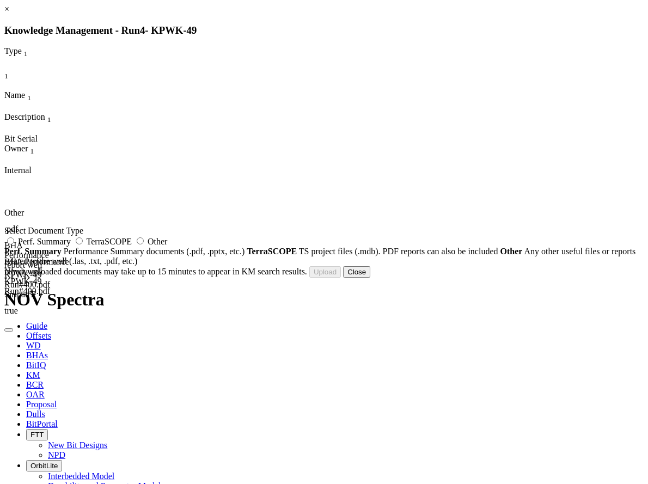
click at [167, 246] on span "Other" at bounding box center [157, 241] width 20 height 9
click at [144, 244] on input "Other" at bounding box center [140, 240] width 7 height 7
radio input "true"
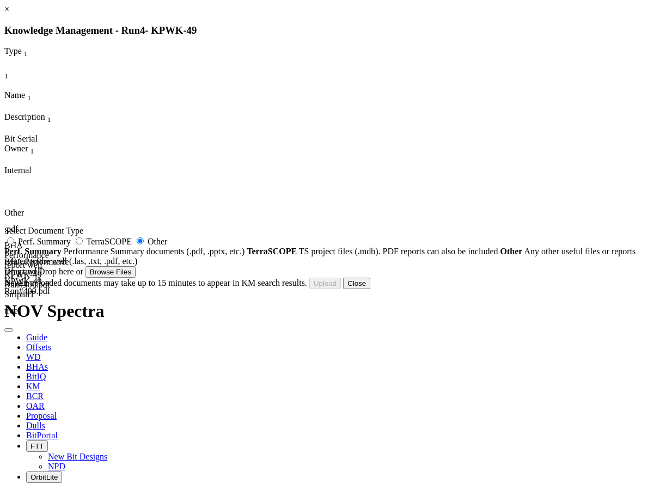
type input "KPWK-49 Bit performance.pdf"
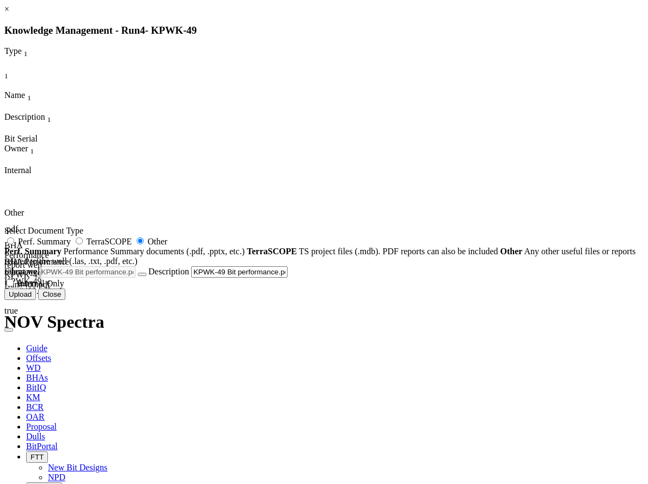
click at [64, 288] on span "Internal Only" at bounding box center [40, 283] width 47 height 9
click at [14, 286] on input "Internal Only" at bounding box center [10, 282] width 7 height 7
checkbox input "true"
click at [142, 274] on icon "button" at bounding box center [142, 274] width 0 height 0
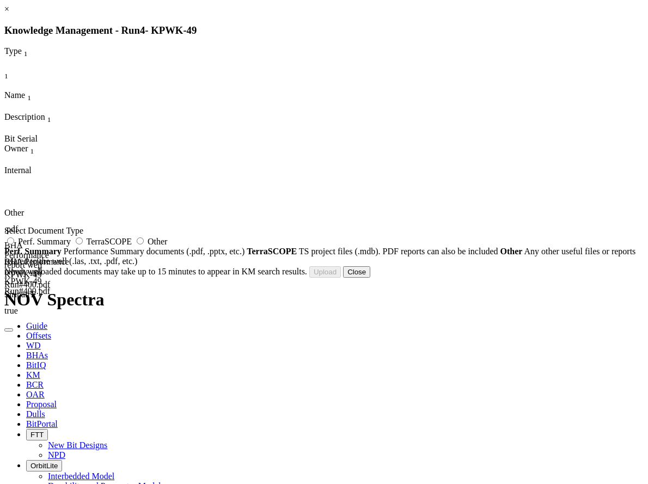
click at [167, 246] on span "Other" at bounding box center [157, 241] width 20 height 9
click at [144, 244] on input "Other" at bounding box center [140, 240] width 7 height 7
radio input "true"
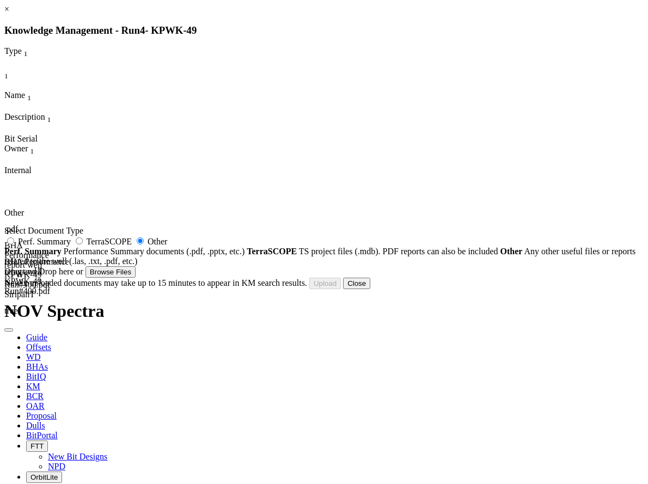
type input "KWPK-49- BHA#4_AGSPR_11424367.pdf"
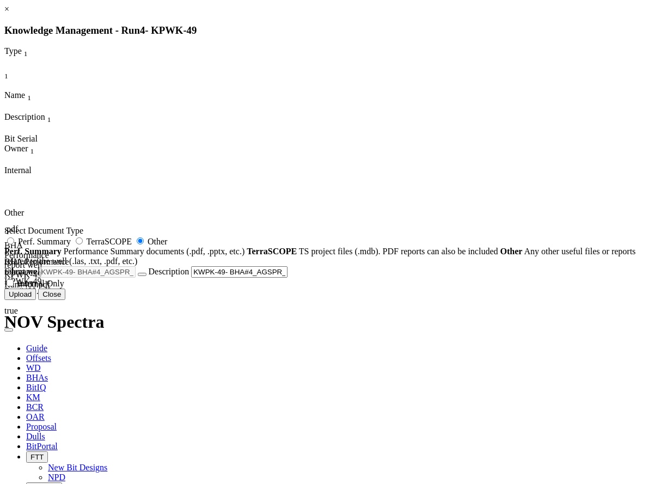
click at [64, 288] on label "Internal Only" at bounding box center [34, 283] width 60 height 9
click at [14, 286] on input "Internal Only" at bounding box center [10, 282] width 7 height 7
checkbox input "true"
click at [36, 300] on button "Upload" at bounding box center [20, 293] width 32 height 11
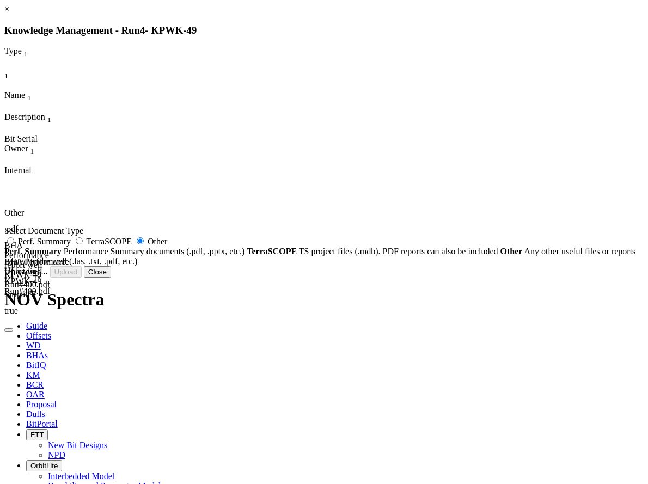
radio input "false"
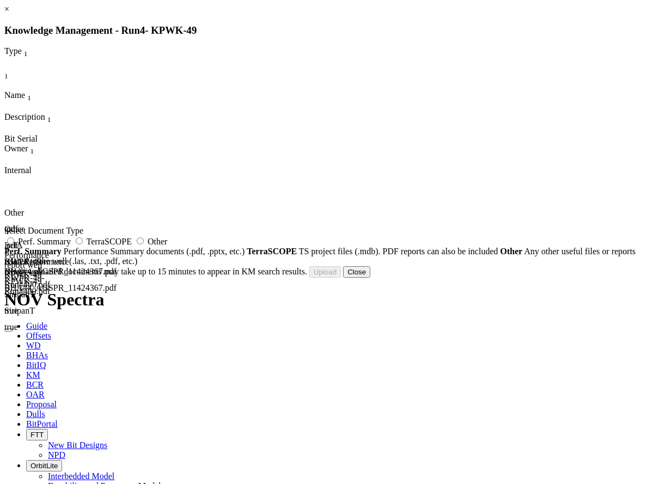
click at [370, 278] on button "Close" at bounding box center [356, 271] width 27 height 11
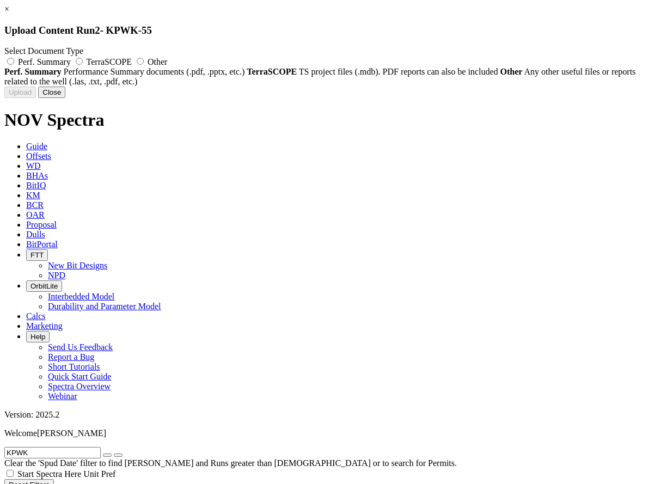
click at [167, 65] on span "Other" at bounding box center [157, 61] width 20 height 9
click at [144, 65] on input "Other" at bounding box center [140, 61] width 7 height 7
radio input "true"
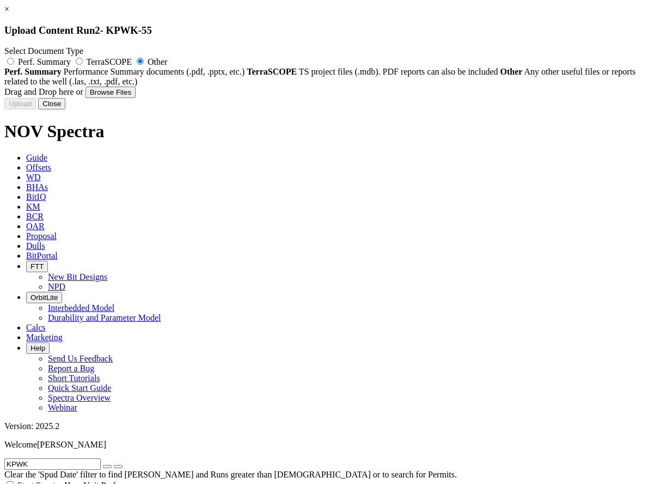
type input "BHA Performance report well KPWK-55 Run#400.pdf"
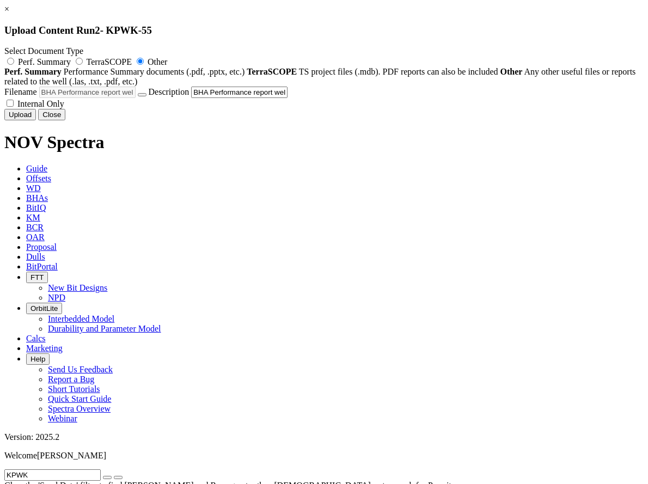
click at [64, 108] on span "Internal Only" at bounding box center [40, 103] width 47 height 9
click at [14, 107] on input "Internal Only" at bounding box center [10, 103] width 7 height 7
checkbox input "true"
click at [36, 120] on button "Upload" at bounding box center [20, 114] width 32 height 11
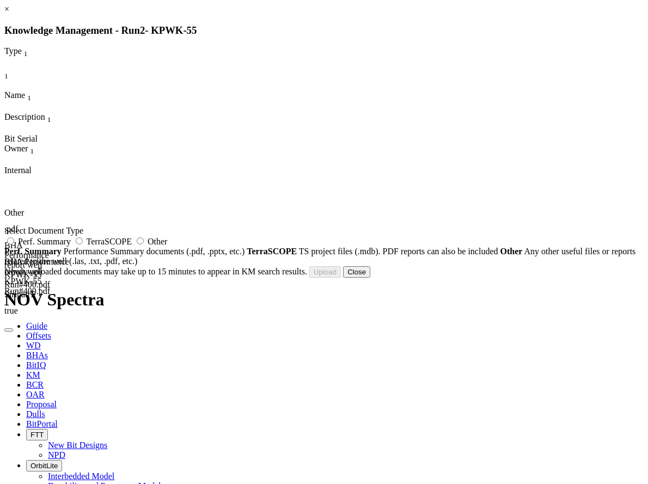
click at [167, 246] on span "Other" at bounding box center [157, 241] width 20 height 9
click at [144, 244] on input "Other" at bounding box center [140, 240] width 7 height 7
radio input "true"
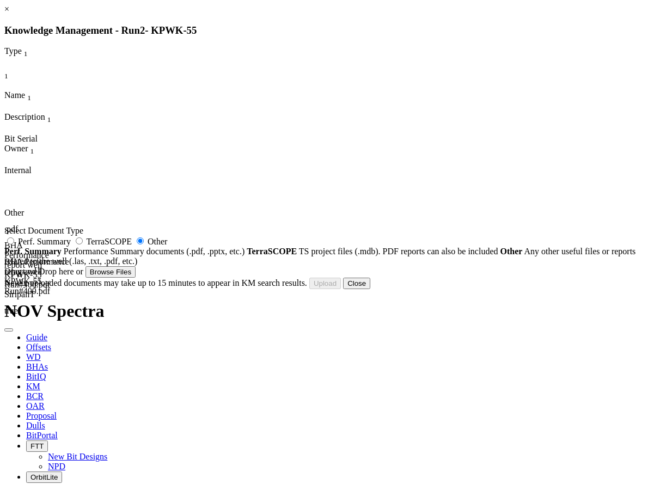
type input "KPWK-55_BHA#4_6.125in_Drill shoe BHA (Final).pdf"
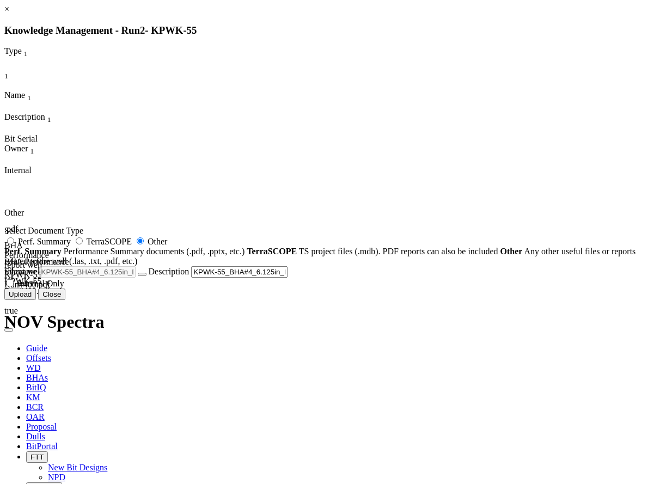
click at [64, 288] on span "Internal Only" at bounding box center [40, 283] width 47 height 9
click at [14, 286] on input "Internal Only" at bounding box center [10, 282] width 7 height 7
checkbox input "true"
click at [36, 300] on button "Upload" at bounding box center [20, 293] width 32 height 11
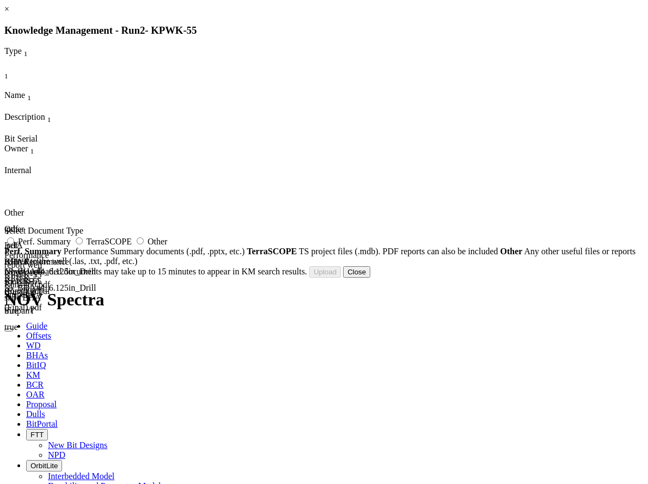
click at [167, 246] on span "Other" at bounding box center [157, 241] width 20 height 9
click at [144, 244] on input "Other" at bounding box center [140, 240] width 7 height 7
radio input "true"
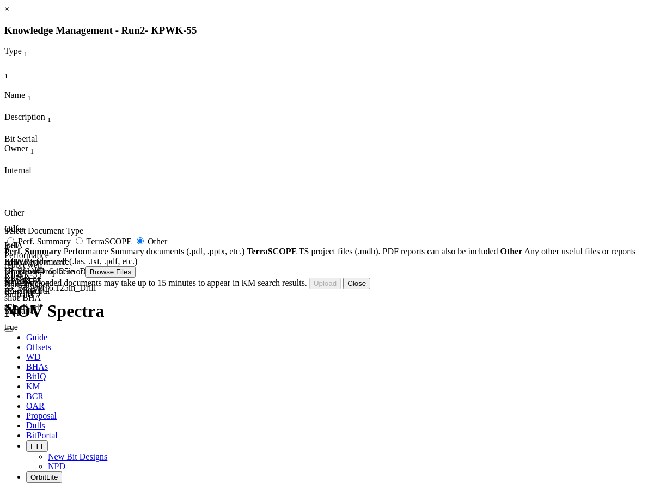
type input "KPWK-55_BHA#4_Bit performance.pdf"
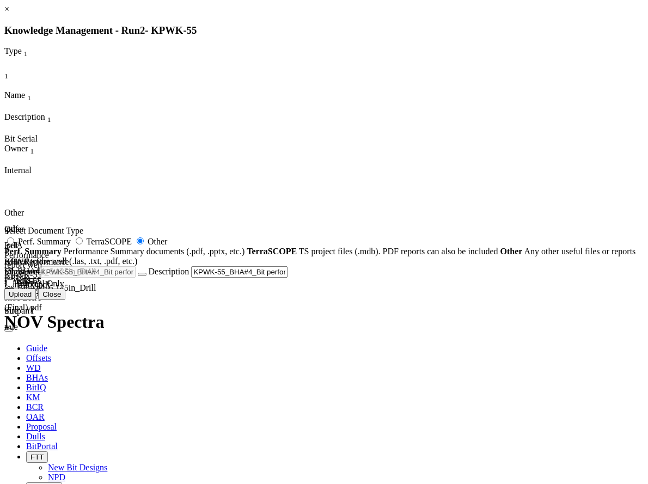
click at [64, 288] on span "Internal Only" at bounding box center [40, 283] width 47 height 9
click at [14, 286] on input "Internal Only" at bounding box center [10, 282] width 7 height 7
checkbox input "true"
click at [36, 300] on button "Upload" at bounding box center [20, 293] width 32 height 11
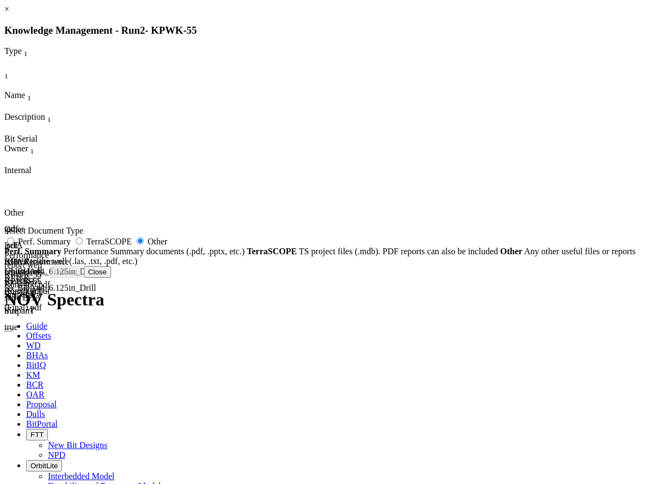
radio input "false"
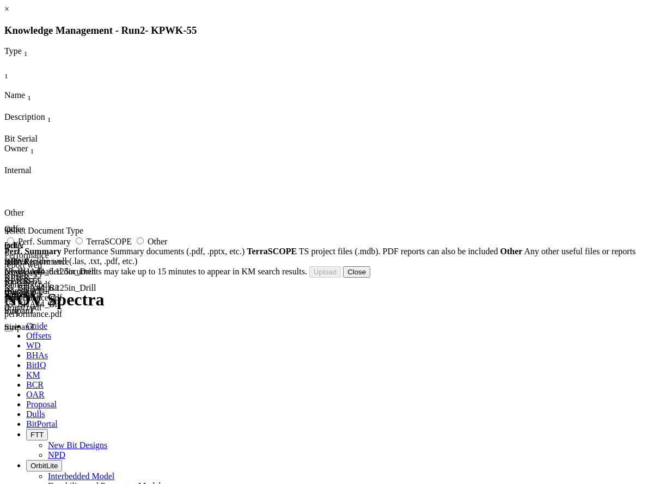
click at [370, 278] on button "Close" at bounding box center [356, 271] width 27 height 11
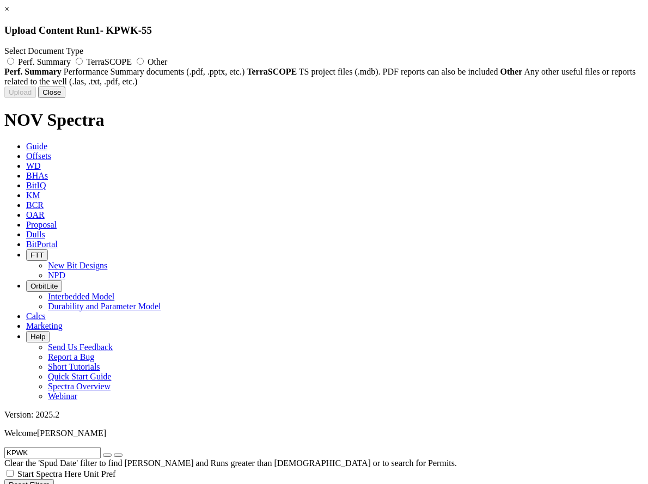
click at [167, 66] on label "Other" at bounding box center [150, 61] width 33 height 9
click at [144, 65] on input "Other" at bounding box center [140, 61] width 7 height 7
radio input "true"
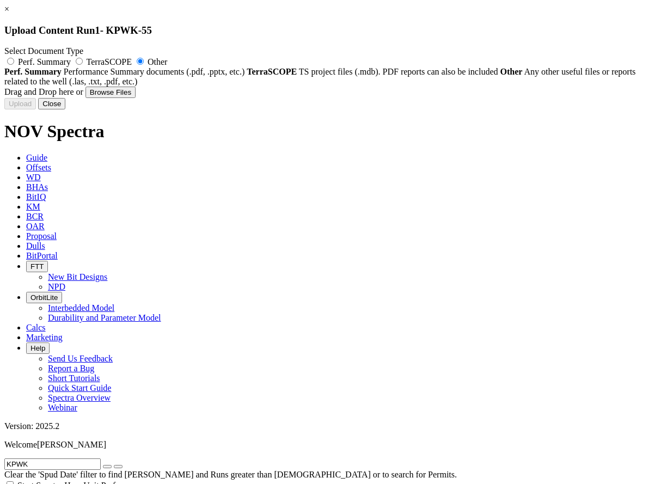
type input "Rig ED2_ 8.5 in Bit Performance Report Well KPWK-55.pdf"
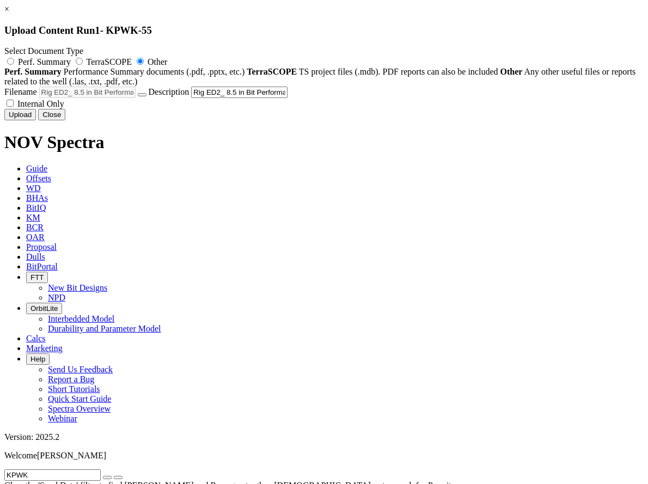
click at [64, 108] on label "Internal Only" at bounding box center [34, 103] width 60 height 9
click at [14, 107] on input "Internal Only" at bounding box center [10, 103] width 7 height 7
checkbox input "true"
click at [36, 120] on button "Upload" at bounding box center [20, 114] width 32 height 11
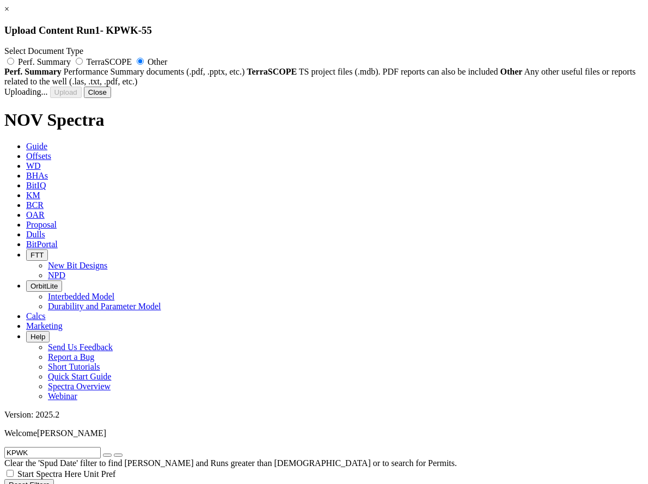
radio input "false"
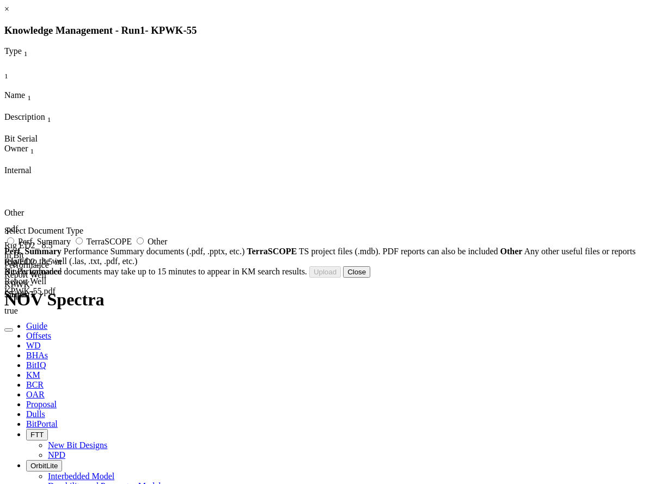
click at [370, 278] on button "Close" at bounding box center [356, 271] width 27 height 11
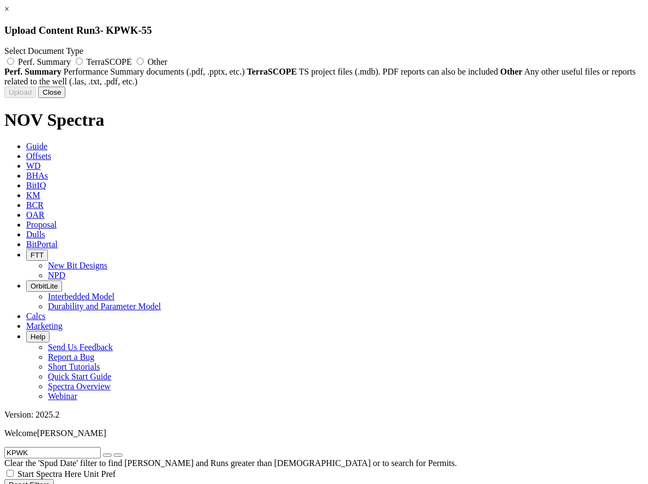
click at [167, 58] on span "Other" at bounding box center [157, 61] width 20 height 9
click at [144, 58] on input "Other" at bounding box center [140, 61] width 7 height 7
radio input "true"
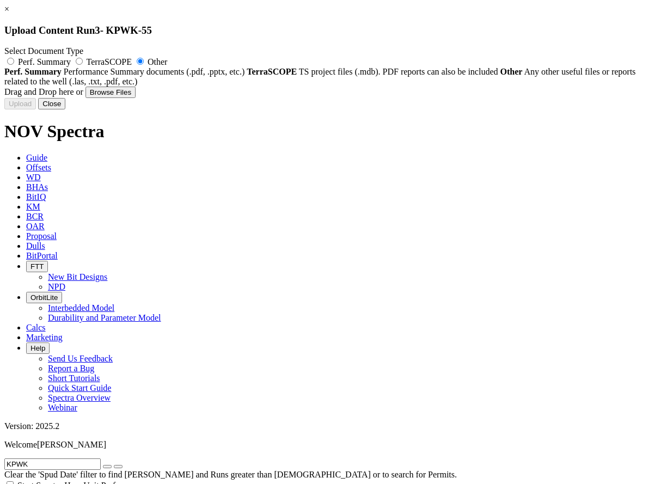
drag, startPoint x: 435, startPoint y: 28, endPoint x: 405, endPoint y: 27, distance: 29.4
click at [395, 28] on h3 "Upload Content Run 3 - KPWK-55" at bounding box center [323, 30] width 639 height 12
click at [65, 109] on button "Close" at bounding box center [51, 103] width 27 height 11
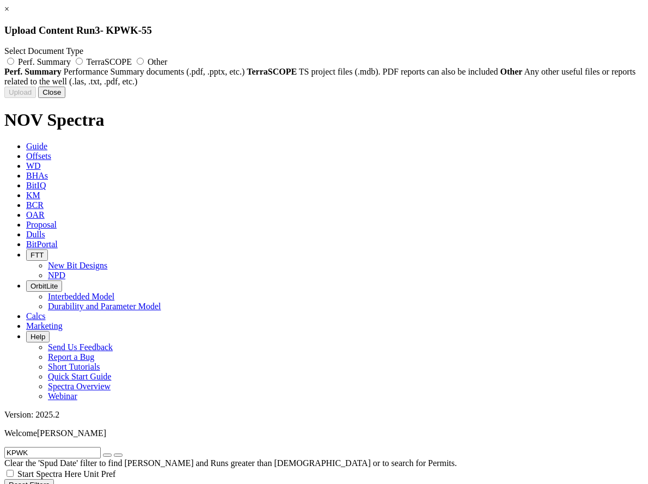
click at [167, 63] on span "Other" at bounding box center [157, 61] width 20 height 9
click at [144, 63] on input "Other" at bounding box center [140, 61] width 7 height 7
radio input "true"
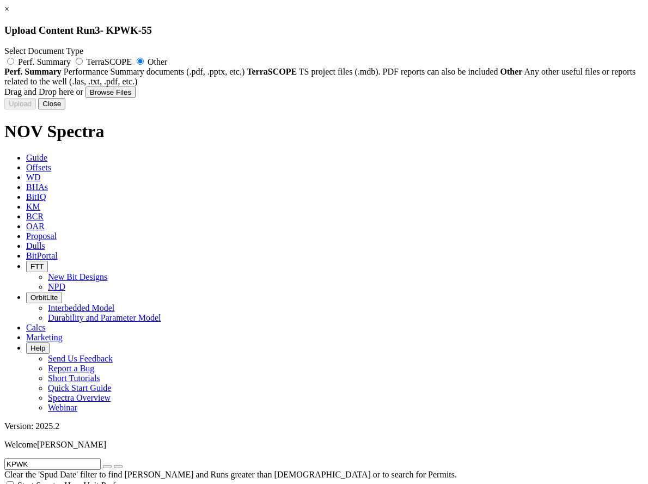
type input "BHA Performance report well KPWK-55 Run#600.pdf"
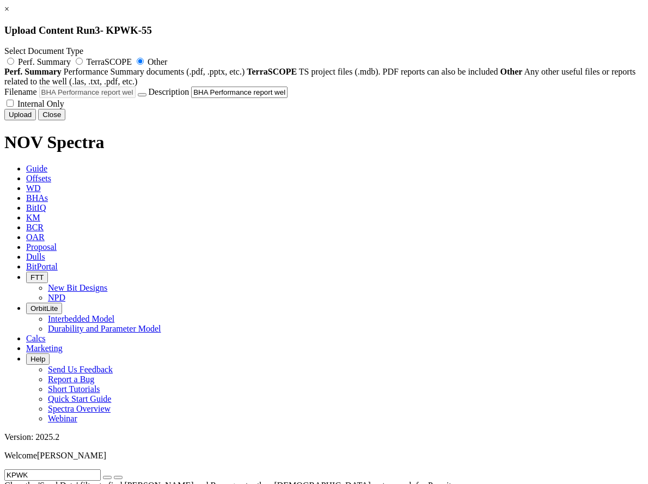
click at [64, 108] on span "Internal Only" at bounding box center [40, 103] width 47 height 9
click at [14, 107] on input "Internal Only" at bounding box center [10, 103] width 7 height 7
checkbox input "true"
click at [36, 120] on button "Upload" at bounding box center [20, 114] width 32 height 11
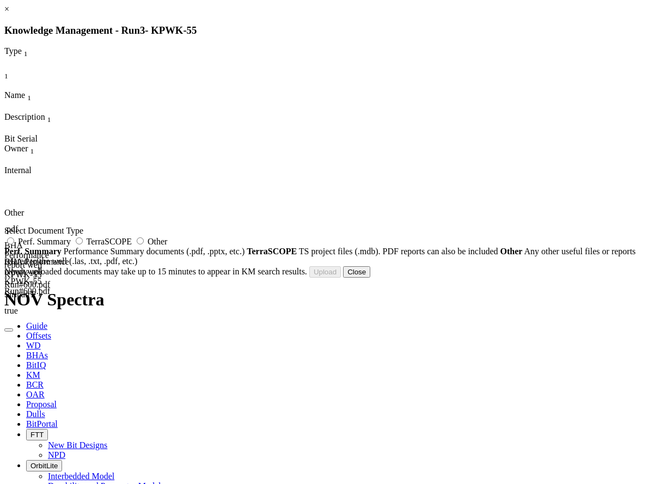
click at [167, 246] on span "Other" at bounding box center [157, 241] width 20 height 9
click at [144, 244] on input "Other" at bounding box center [140, 240] width 7 height 7
radio input "true"
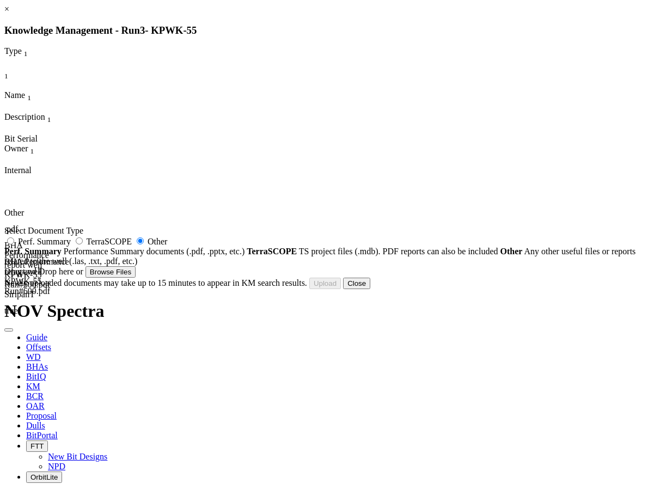
type input "KPWK-55_BHA#6_6.125in_AGS TC PWD BHA (Final).pdf"
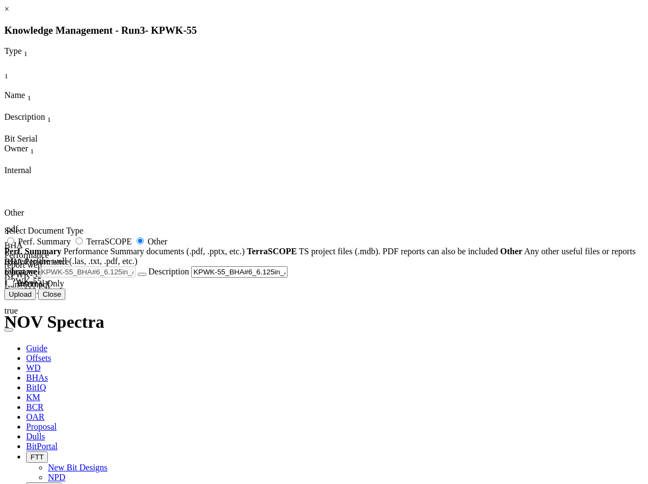
click at [64, 288] on span "Internal Only" at bounding box center [40, 283] width 47 height 9
click at [14, 286] on input "Internal Only" at bounding box center [10, 282] width 7 height 7
checkbox input "true"
click at [36, 300] on button "Upload" at bounding box center [20, 293] width 32 height 11
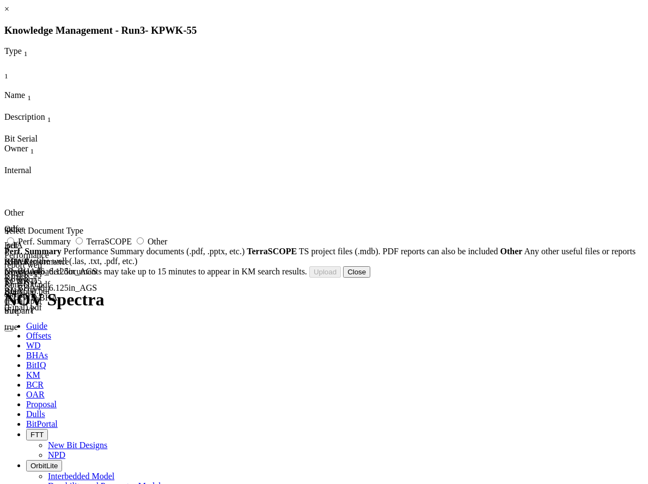
click at [167, 245] on label "Other" at bounding box center [150, 241] width 33 height 9
click at [144, 244] on input "Other" at bounding box center [140, 240] width 7 height 7
radio input "true"
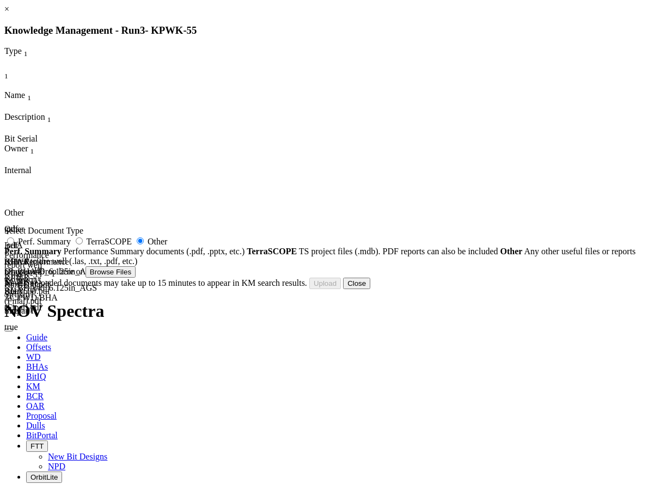
type input "KPWK-55_BHA#6_Bit performance.pdf"
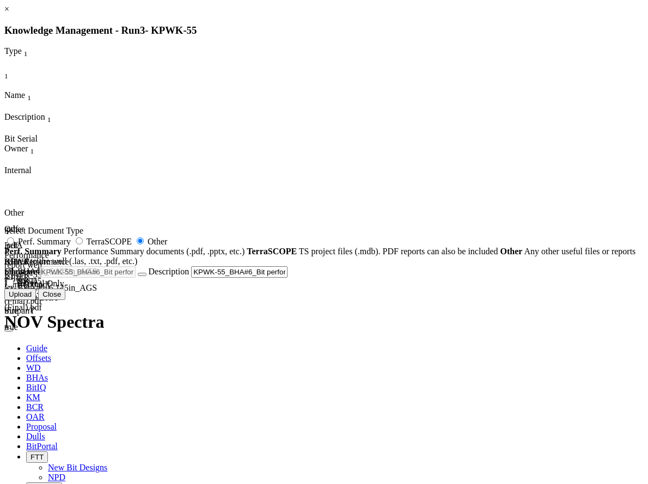
click at [64, 288] on span "Internal Only" at bounding box center [40, 283] width 47 height 9
click at [14, 286] on input "Internal Only" at bounding box center [10, 282] width 7 height 7
checkbox input "true"
click at [36, 300] on button "Upload" at bounding box center [20, 293] width 32 height 11
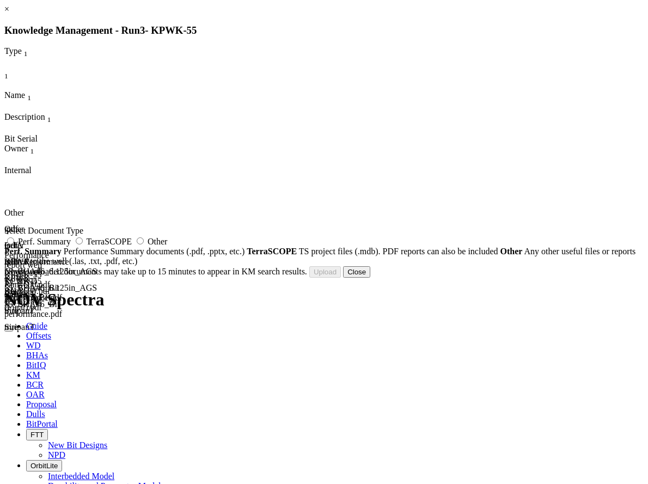
click at [167, 246] on span "Other" at bounding box center [157, 241] width 20 height 9
click at [144, 244] on input "Other" at bounding box center [140, 240] width 7 height 7
radio input "true"
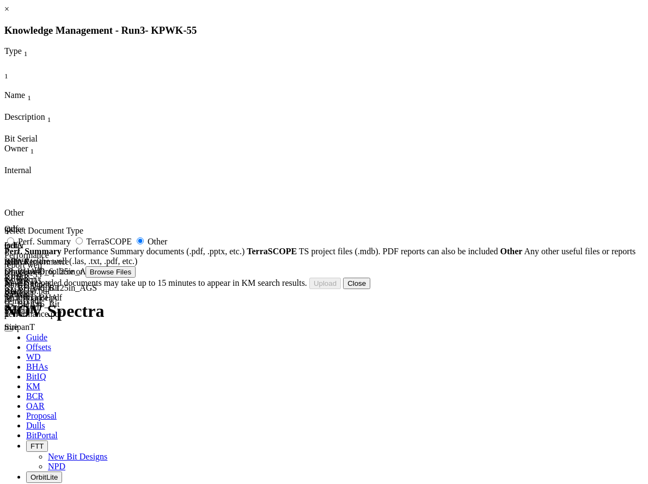
type input "KWPK-55- BHA#6_AGSPR_3116_11434584.pdf"
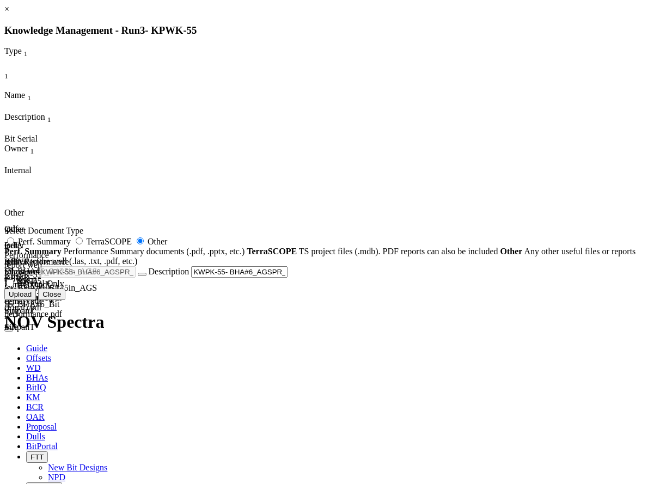
click at [64, 288] on span "Internal Only" at bounding box center [40, 283] width 47 height 9
click at [14, 286] on input "Internal Only" at bounding box center [10, 282] width 7 height 7
checkbox input "true"
click at [36, 300] on button "Upload" at bounding box center [20, 293] width 32 height 11
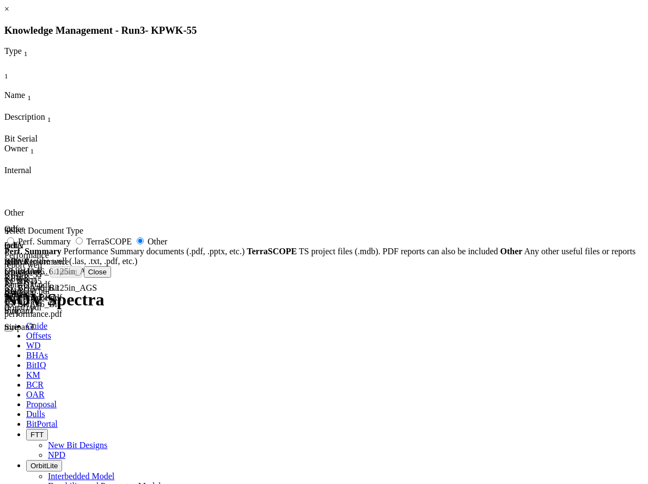
radio input "false"
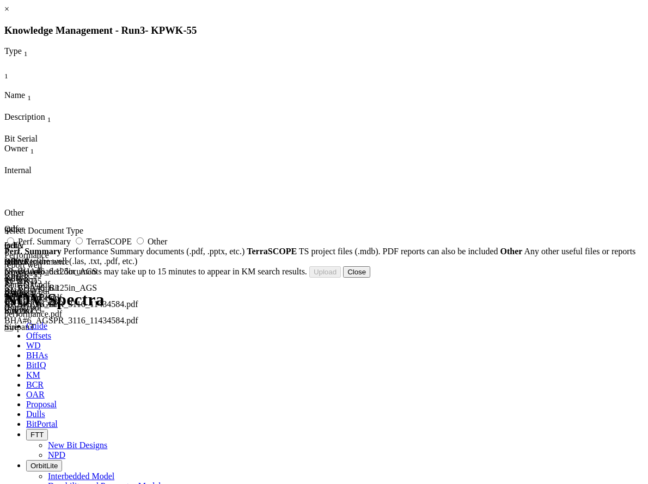
click at [370, 278] on button "Close" at bounding box center [356, 271] width 27 height 11
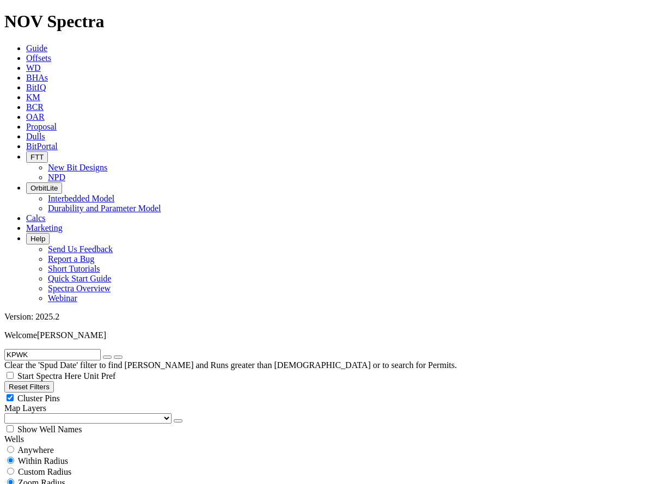
drag, startPoint x: 600, startPoint y: 208, endPoint x: 647, endPoint y: 207, distance: 46.3
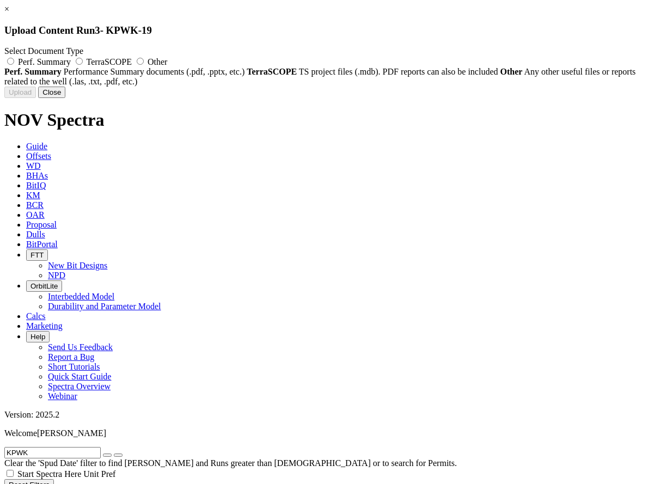
click at [167, 63] on span "Other" at bounding box center [157, 61] width 20 height 9
click at [144, 63] on input "Other" at bounding box center [140, 61] width 7 height 7
radio input "true"
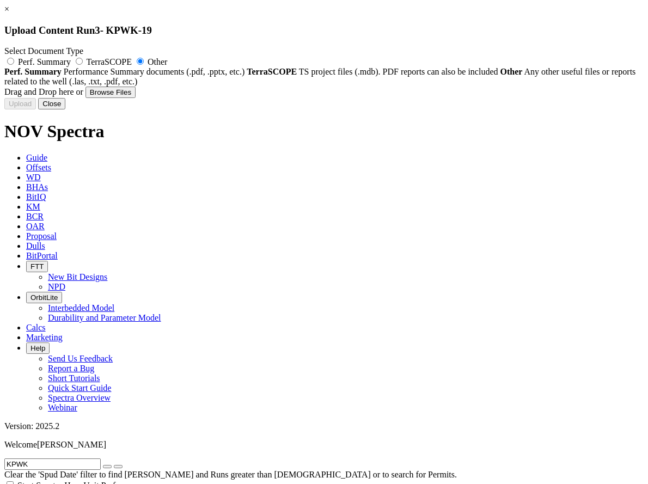
type input "KPWK-19_BHA#3_6.125in_5in Motor TC PWD BHA (Final).pdf"
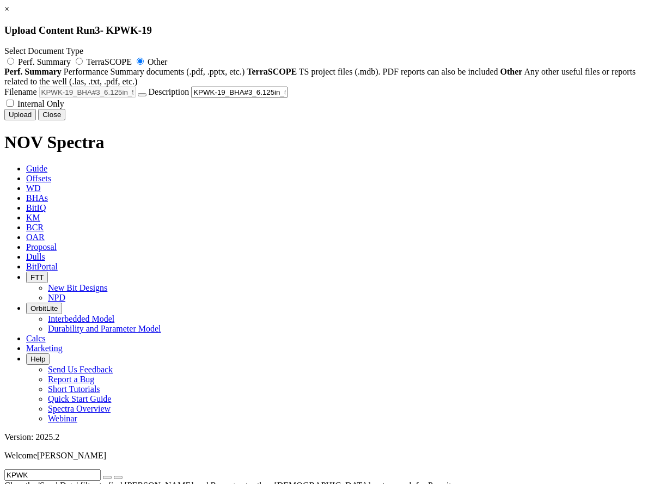
click at [64, 108] on span "Internal Only" at bounding box center [40, 103] width 47 height 9
click at [14, 107] on input "Internal Only" at bounding box center [10, 103] width 7 height 7
checkbox input "true"
click at [36, 120] on button "Upload" at bounding box center [20, 114] width 32 height 11
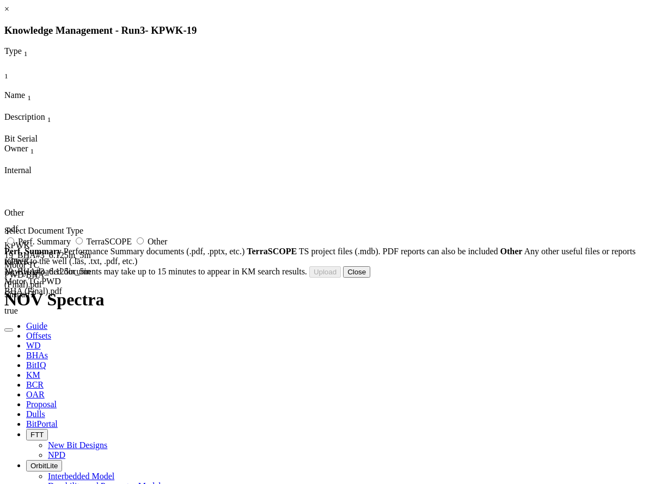
drag, startPoint x: 411, startPoint y: 31, endPoint x: 340, endPoint y: 31, distance: 71.3
click at [340, 31] on h3 "Knowledge Management - Run 3 - KPWK-19" at bounding box center [323, 30] width 639 height 12
click at [167, 246] on span "Other" at bounding box center [157, 241] width 20 height 9
click at [144, 244] on input "Other" at bounding box center [140, 240] width 7 height 7
radio input "true"
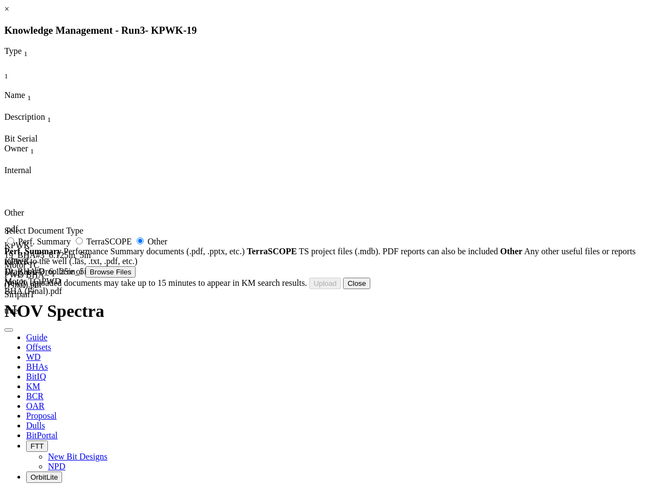
type input "KPWK-19BHA#3_Bit performance.pdf"
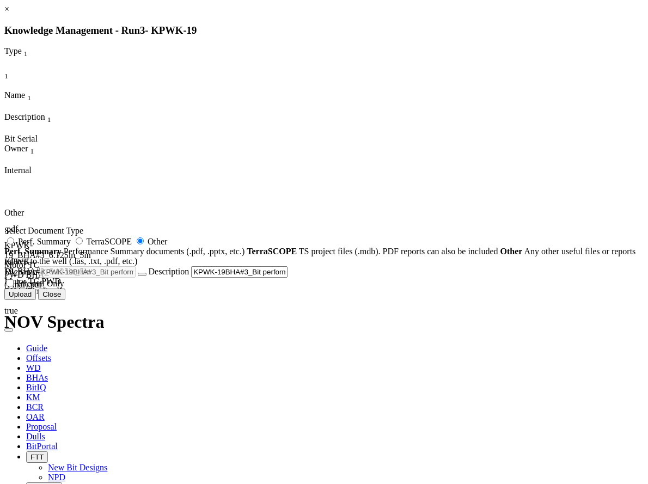
click at [64, 288] on span "Internal Only" at bounding box center [40, 283] width 47 height 9
click at [14, 286] on input "Internal Only" at bounding box center [10, 282] width 7 height 7
checkbox input "true"
click at [36, 300] on button "Upload" at bounding box center [20, 293] width 32 height 11
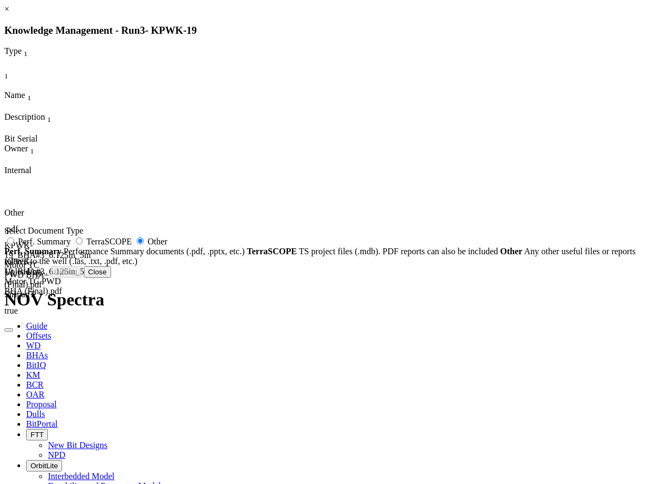
radio input "false"
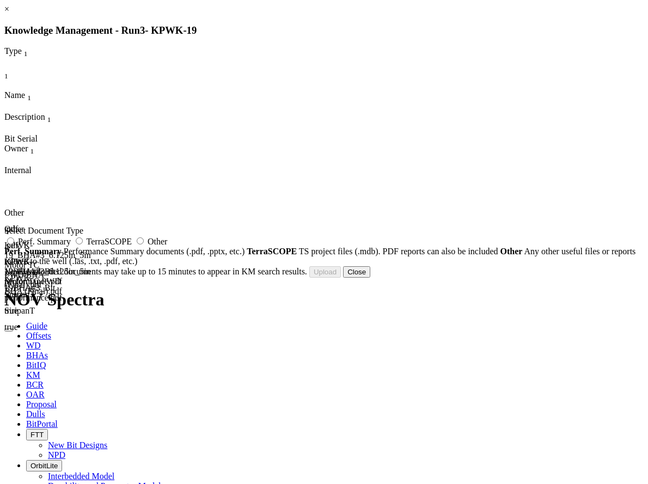
click at [370, 278] on button "Close" at bounding box center [356, 271] width 27 height 11
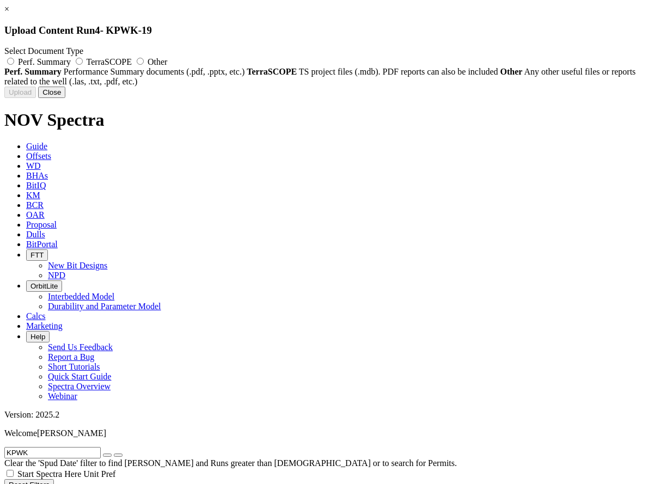
click at [167, 60] on label "Other" at bounding box center [150, 61] width 33 height 9
click at [144, 60] on input "Other" at bounding box center [140, 61] width 7 height 7
radio input "true"
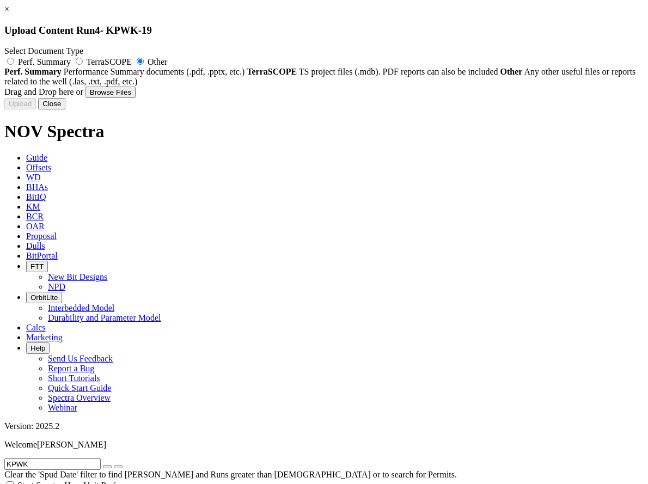
type input "BHA Performance report well KPWK-19 Run#400.pdf"
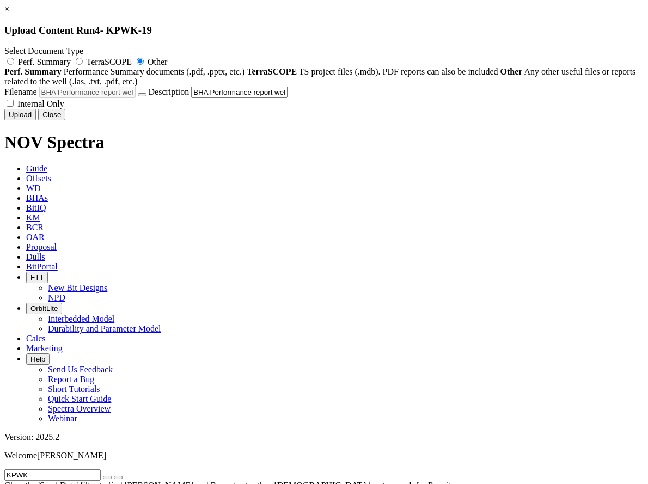
click at [64, 108] on span "Internal Only" at bounding box center [40, 103] width 47 height 9
click at [14, 107] on input "Internal Only" at bounding box center [10, 103] width 7 height 7
checkbox input "true"
click at [36, 120] on button "Upload" at bounding box center [20, 114] width 32 height 11
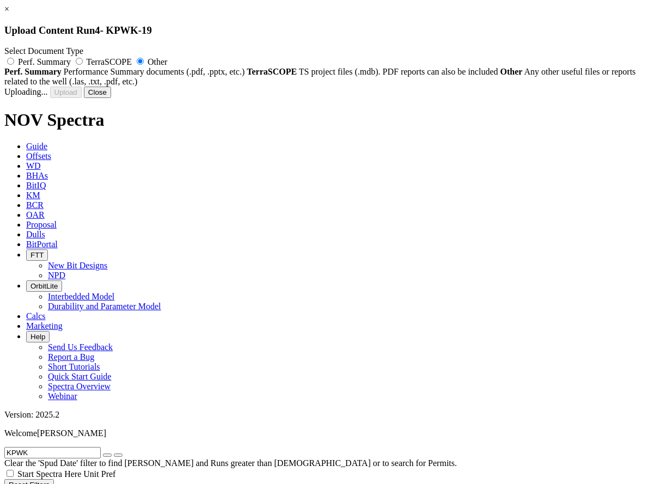
radio input "false"
checkbox input "false"
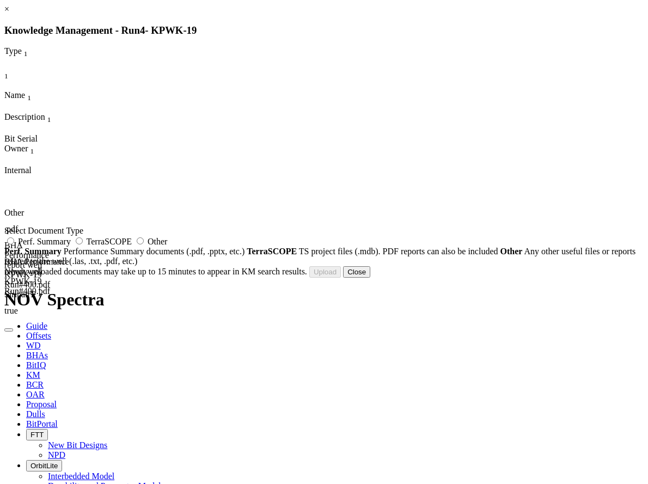
click at [167, 246] on label "Other" at bounding box center [150, 241] width 33 height 9
click at [144, 244] on input "Other" at bounding box center [140, 240] width 7 height 7
radio input "true"
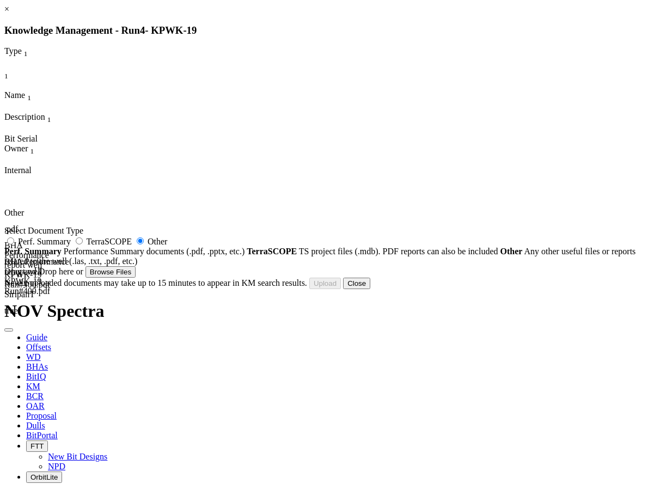
type input "KPWK-19_BHA#4_6.125in_5in Motor TC PWD BHA (Final).pdf"
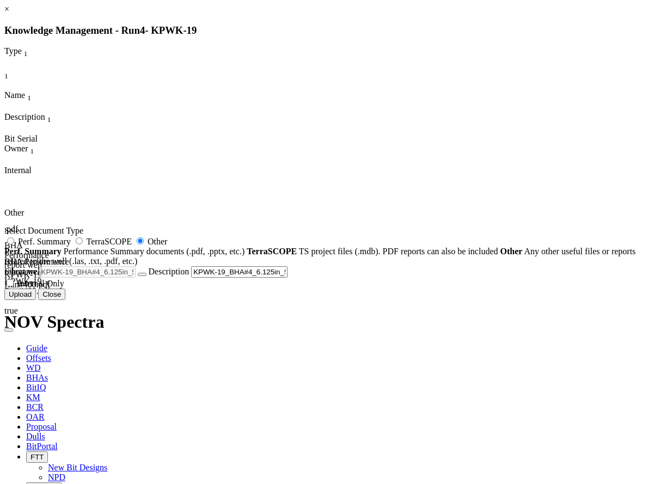
click at [64, 288] on span "Internal Only" at bounding box center [40, 283] width 47 height 9
click at [14, 286] on input "Internal Only" at bounding box center [10, 282] width 7 height 7
checkbox input "true"
click at [36, 300] on button "Upload" at bounding box center [20, 293] width 32 height 11
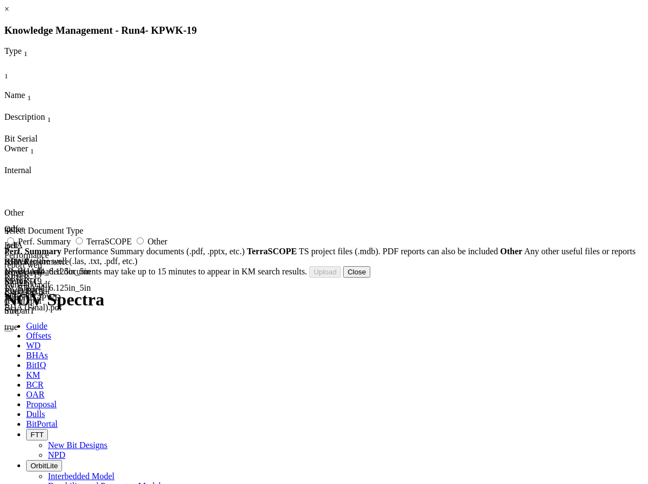
click at [167, 246] on span "Other" at bounding box center [157, 241] width 20 height 9
click at [144, 244] on input "Other" at bounding box center [140, 240] width 7 height 7
radio input "true"
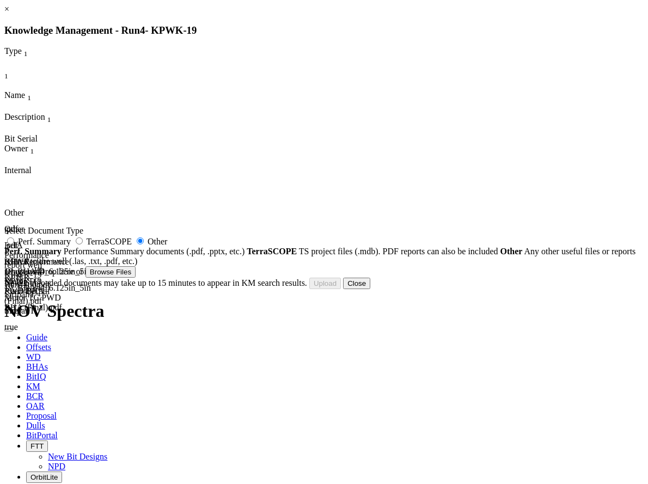
type input "KPWK-19BHA#4_Bit performance.pdf"
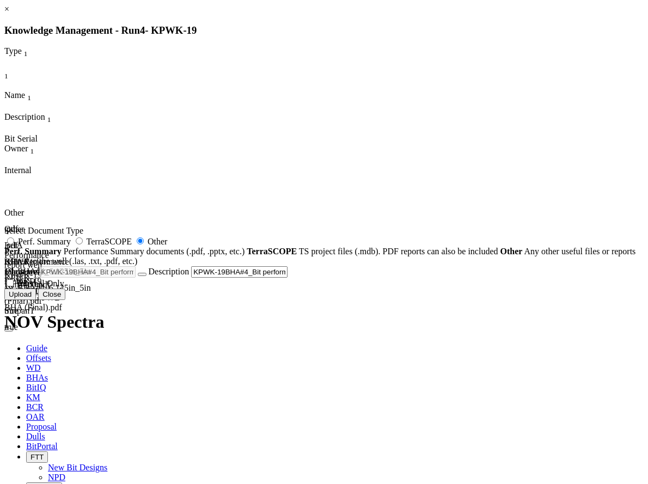
click at [64, 288] on span "Internal Only" at bounding box center [40, 283] width 47 height 9
click at [14, 286] on input "Internal Only" at bounding box center [10, 282] width 7 height 7
checkbox input "true"
click at [36, 300] on button "Upload" at bounding box center [20, 293] width 32 height 11
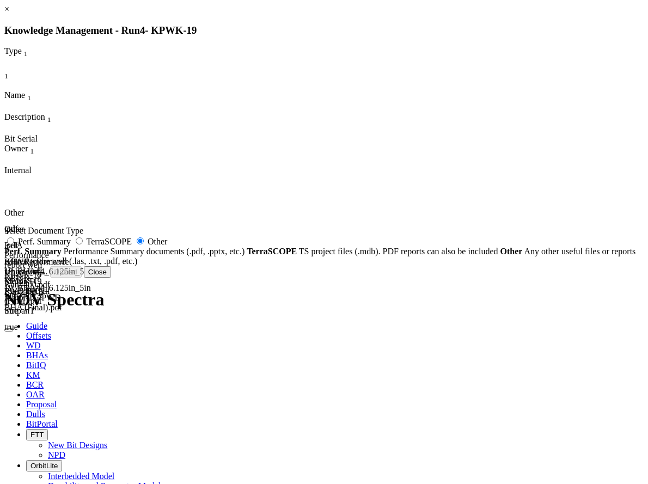
radio input "false"
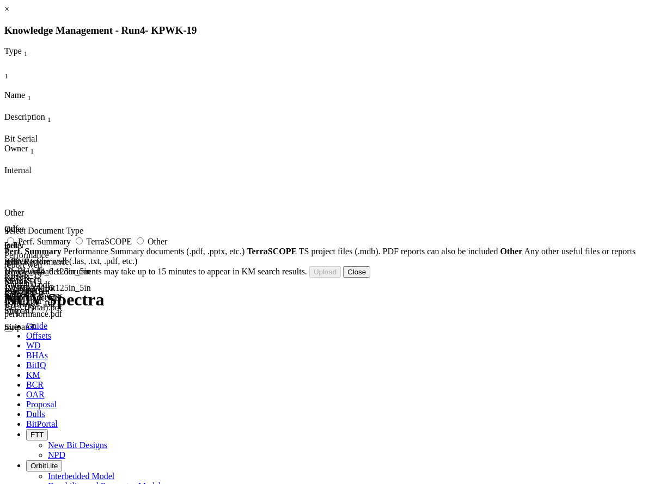
click at [370, 278] on button "Close" at bounding box center [356, 271] width 27 height 11
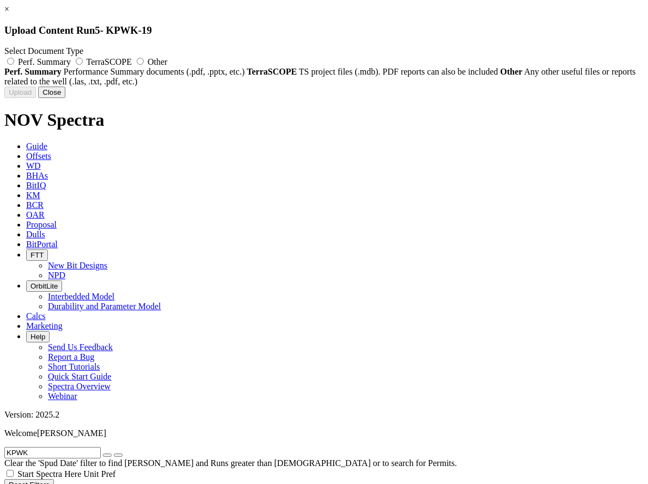
click at [167, 59] on label "Other" at bounding box center [150, 61] width 33 height 9
click at [144, 59] on input "Other" at bounding box center [140, 61] width 7 height 7
radio input "true"
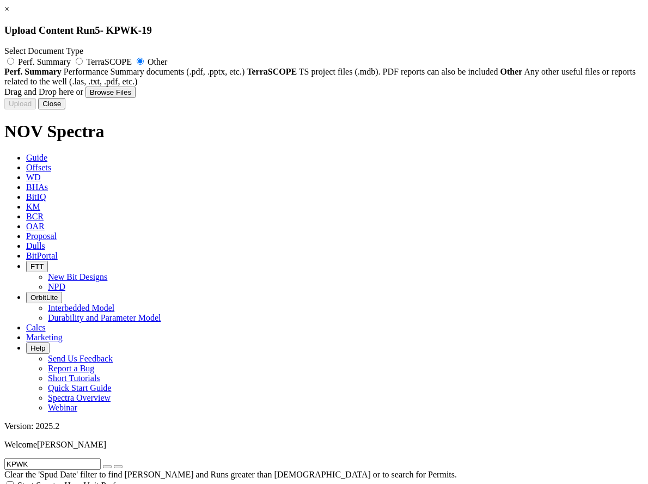
type input "BHA Performance report well KPWK-19 Run#500.pdf"
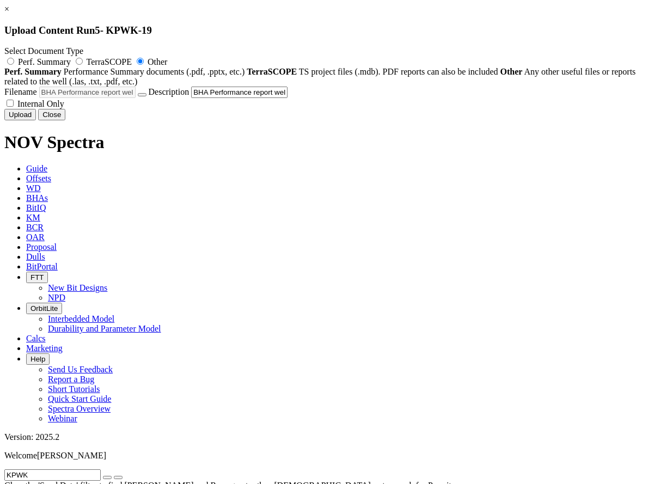
click at [64, 108] on span "Internal Only" at bounding box center [40, 103] width 47 height 9
click at [14, 107] on input "Internal Only" at bounding box center [10, 103] width 7 height 7
checkbox input "true"
click at [36, 120] on button "Upload" at bounding box center [20, 114] width 32 height 11
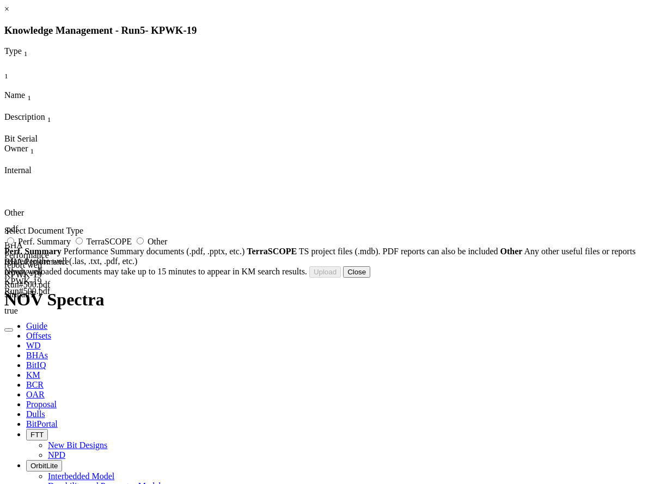
click at [167, 246] on label "Other" at bounding box center [150, 241] width 33 height 9
click at [144, 244] on input "Other" at bounding box center [140, 240] width 7 height 7
radio input "true"
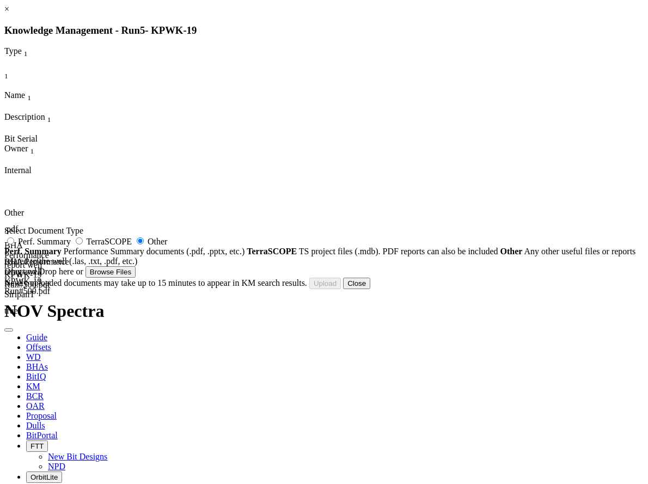
type input "KPWK-19BHA#5_Bit performance.pdf"
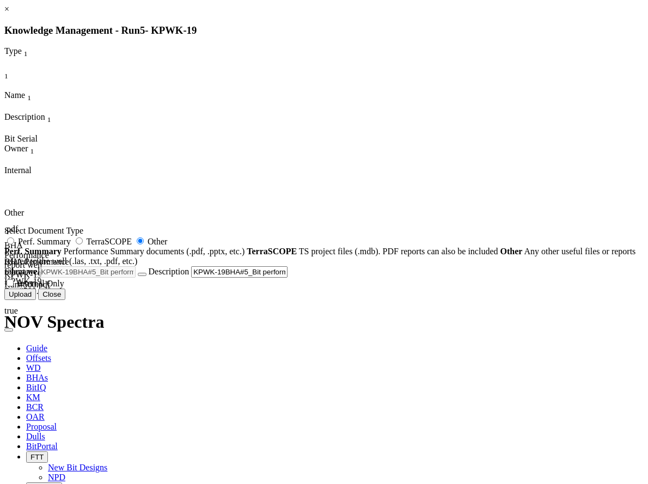
click at [64, 288] on label "Internal Only" at bounding box center [34, 283] width 60 height 9
click at [14, 286] on input "Internal Only" at bounding box center [10, 282] width 7 height 7
checkbox input "true"
click at [36, 300] on button "Upload" at bounding box center [20, 293] width 32 height 11
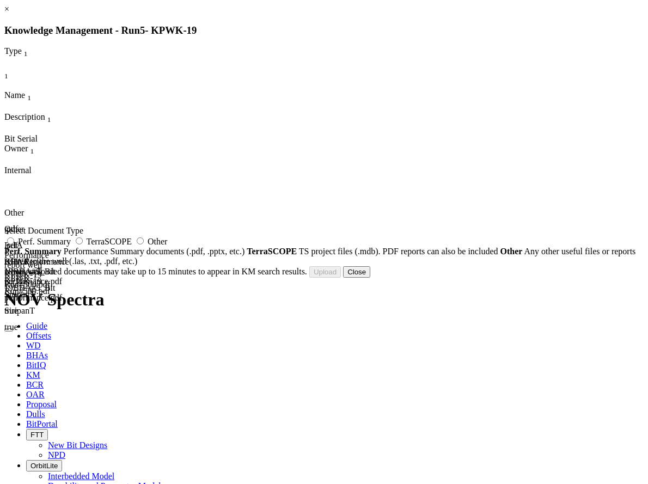
click at [167, 246] on span "Other" at bounding box center [157, 241] width 20 height 9
click at [144, 244] on input "Other" at bounding box center [140, 240] width 7 height 7
radio input "true"
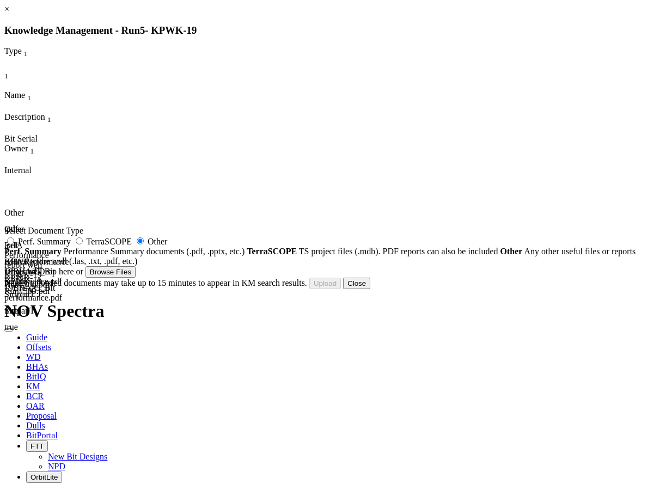
type input "KWPK-19- BHA#5_AGSPR_325098_10739870.pdf"
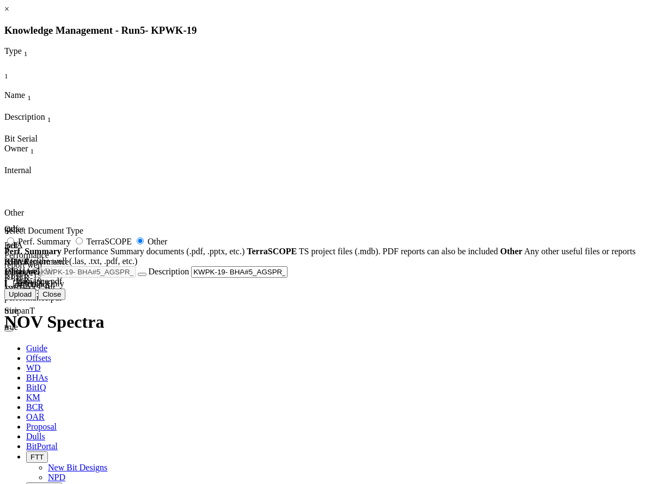
click at [64, 288] on span "Internal Only" at bounding box center [40, 283] width 47 height 9
click at [14, 286] on input "Internal Only" at bounding box center [10, 282] width 7 height 7
checkbox input "true"
click at [36, 300] on button "Upload" at bounding box center [20, 293] width 32 height 11
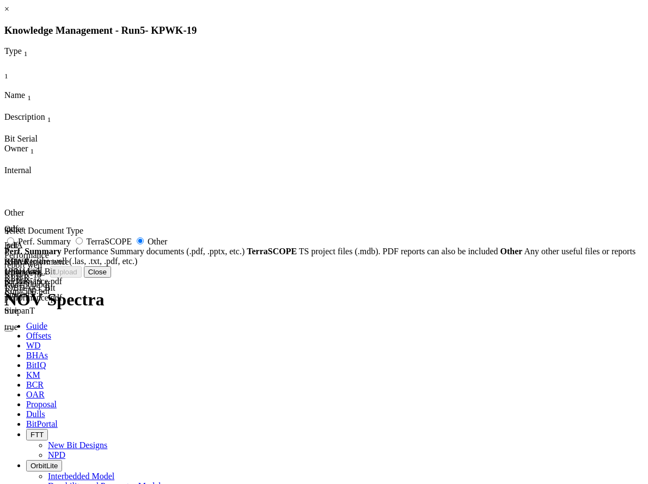
radio input "false"
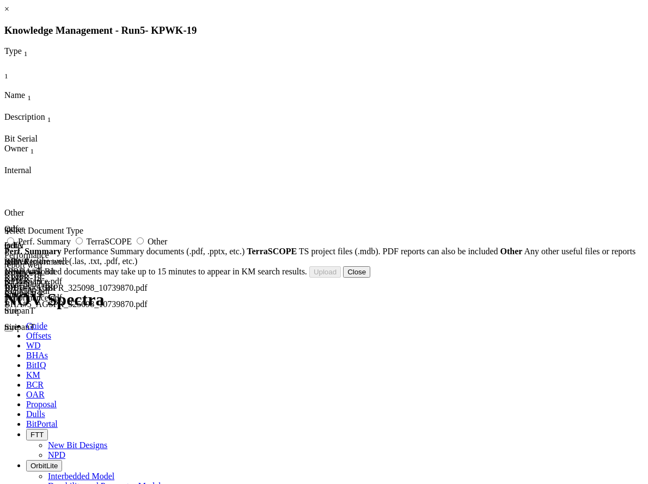
click at [370, 278] on button "Close" at bounding box center [356, 271] width 27 height 11
